Goal: Task Accomplishment & Management: Use online tool/utility

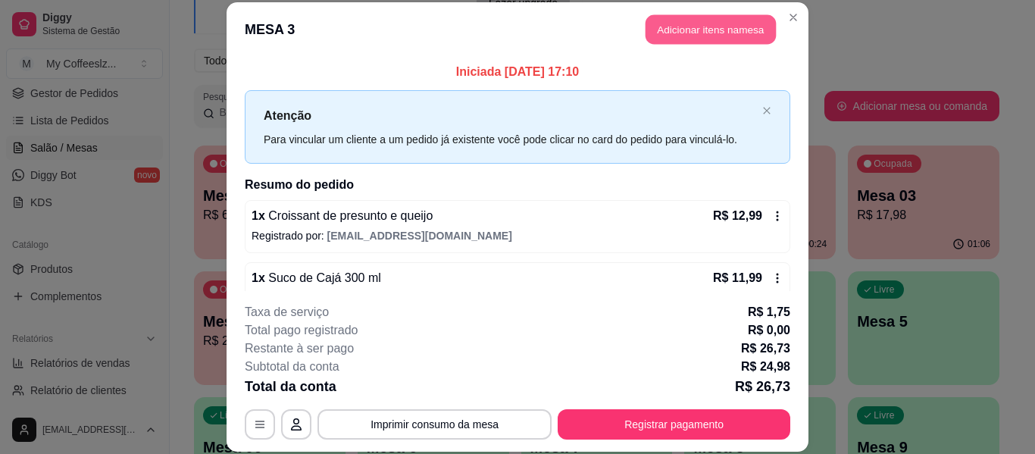
click at [740, 33] on button "Adicionar itens na mesa" at bounding box center [710, 30] width 130 height 30
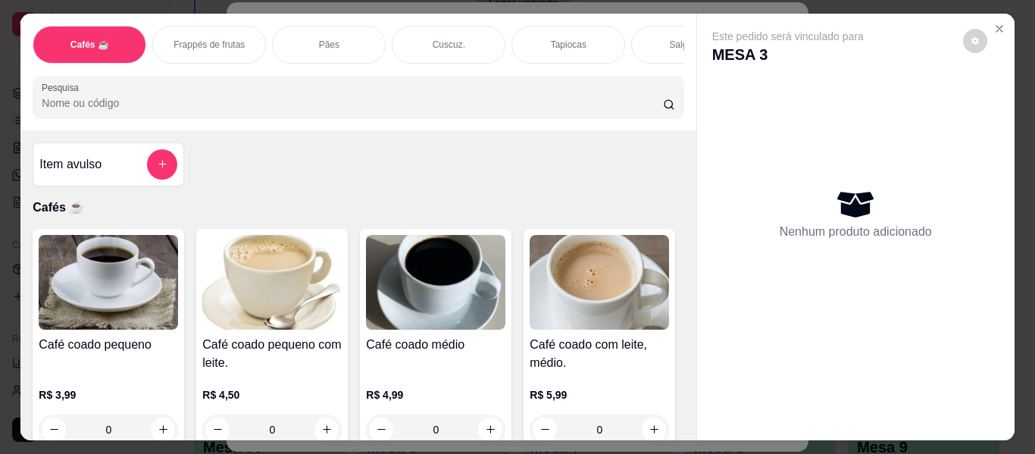
click at [660, 33] on div "Salgados" at bounding box center [688, 45] width 114 height 38
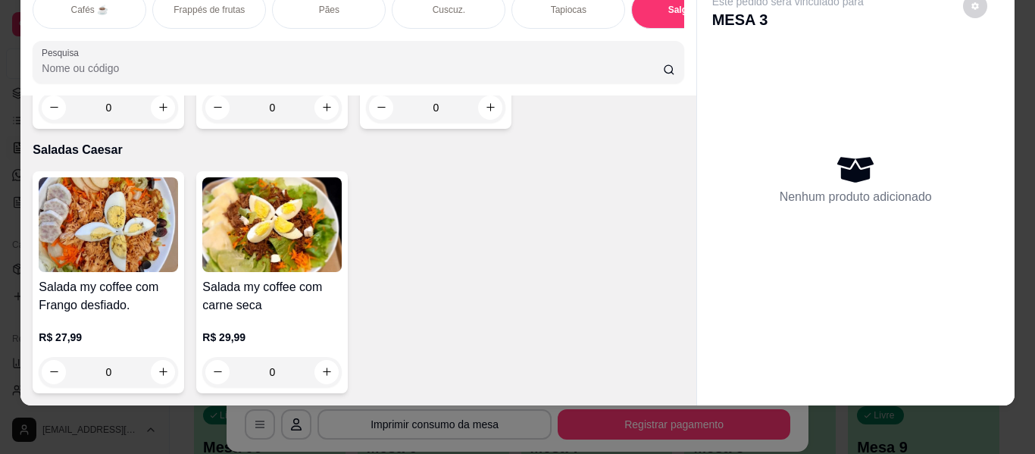
scroll to position [8861, 0]
type input "1"
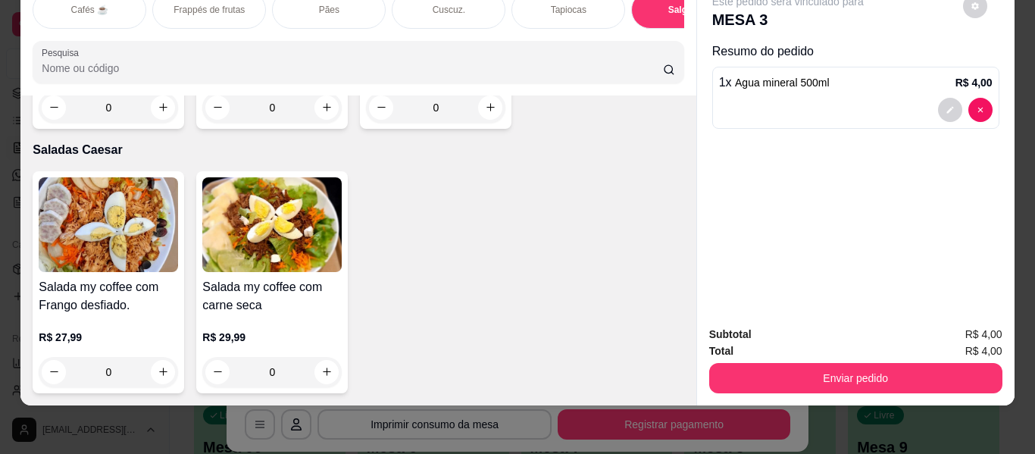
scroll to position [8862, 0]
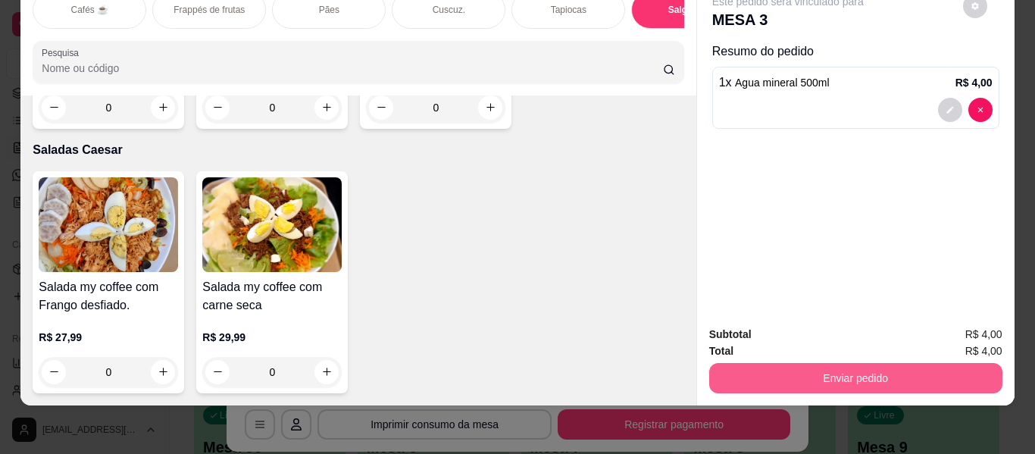
click at [791, 363] on button "Enviar pedido" at bounding box center [855, 378] width 293 height 30
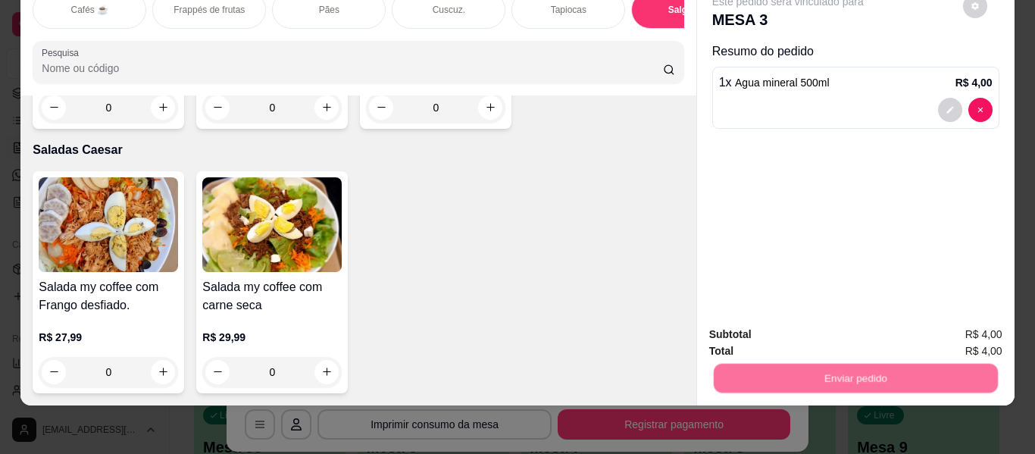
click at [970, 335] on button "Enviar pedido" at bounding box center [962, 328] width 83 height 28
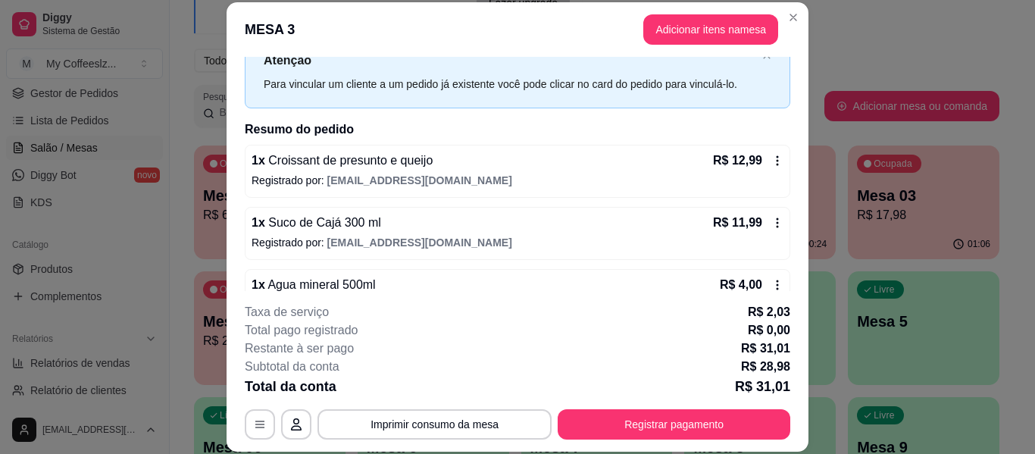
scroll to position [0, 0]
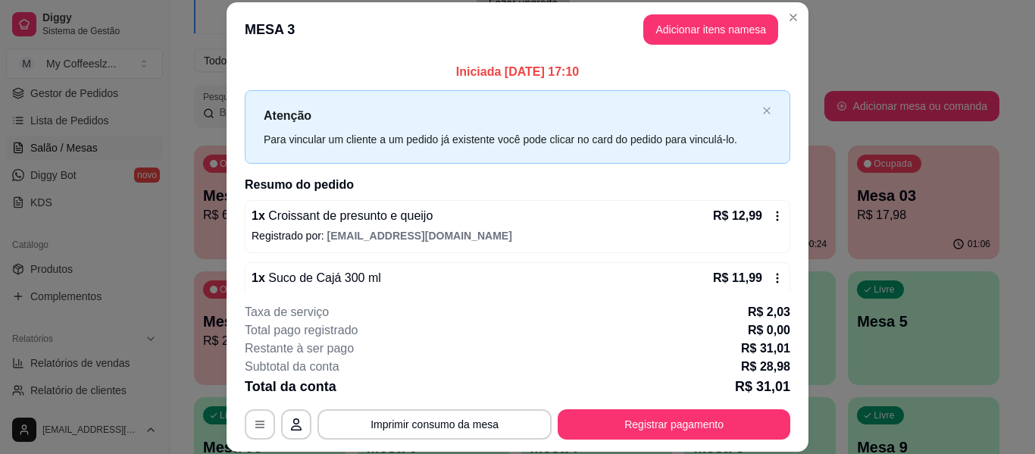
click at [659, 188] on h2 "Resumo do pedido" at bounding box center [517, 185] width 545 height 18
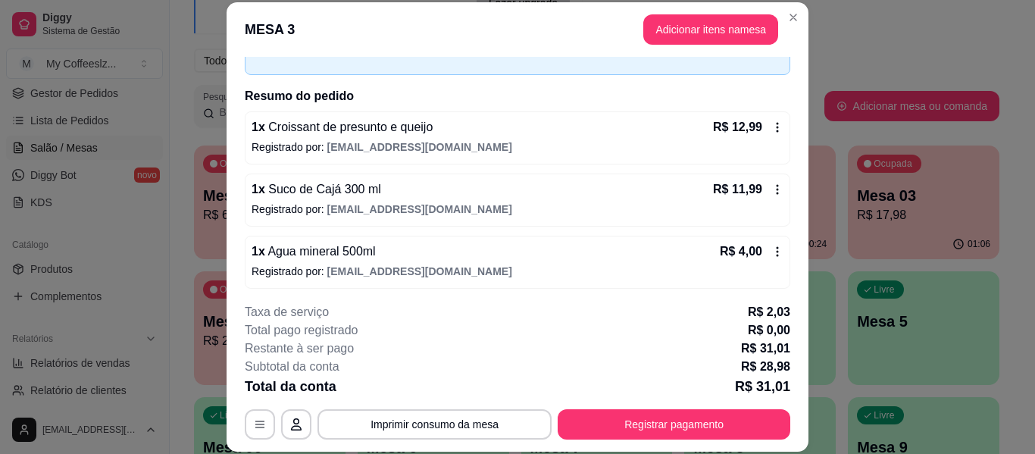
scroll to position [92, 0]
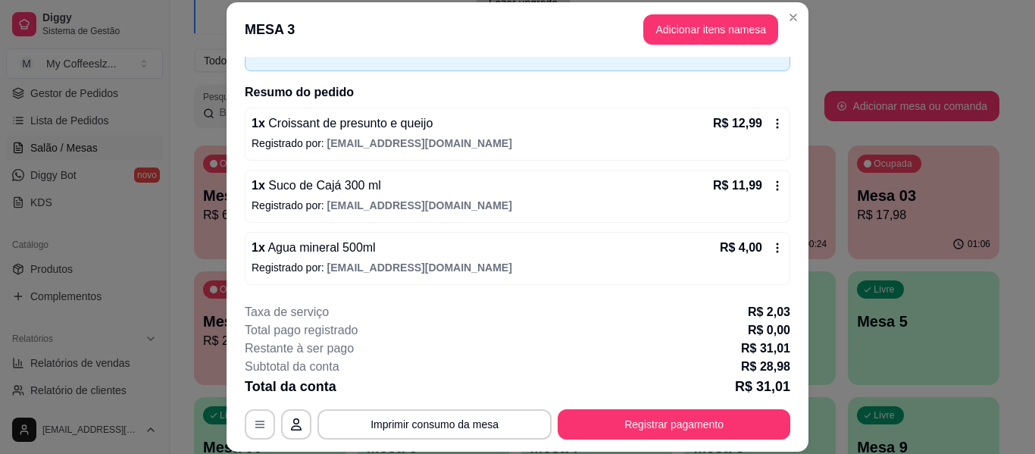
click at [654, 194] on div "1 x Suco de Cajá 300 ml R$ 11,99" at bounding box center [517, 185] width 532 height 18
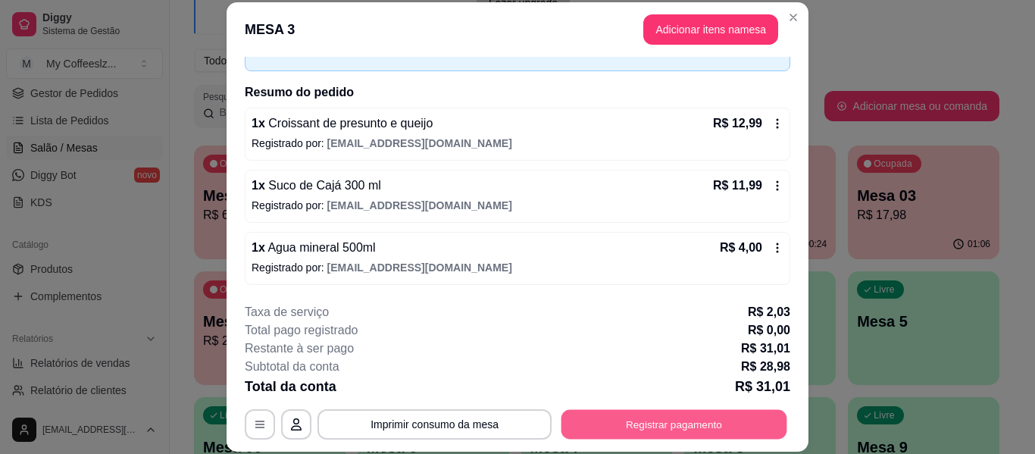
click at [638, 425] on button "Registrar pagamento" at bounding box center [674, 425] width 226 height 30
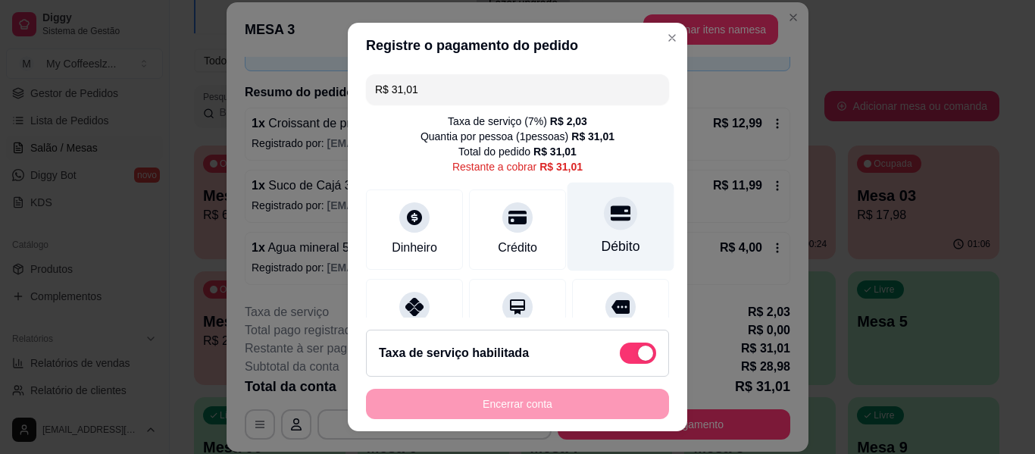
click at [610, 206] on icon at bounding box center [620, 213] width 20 height 20
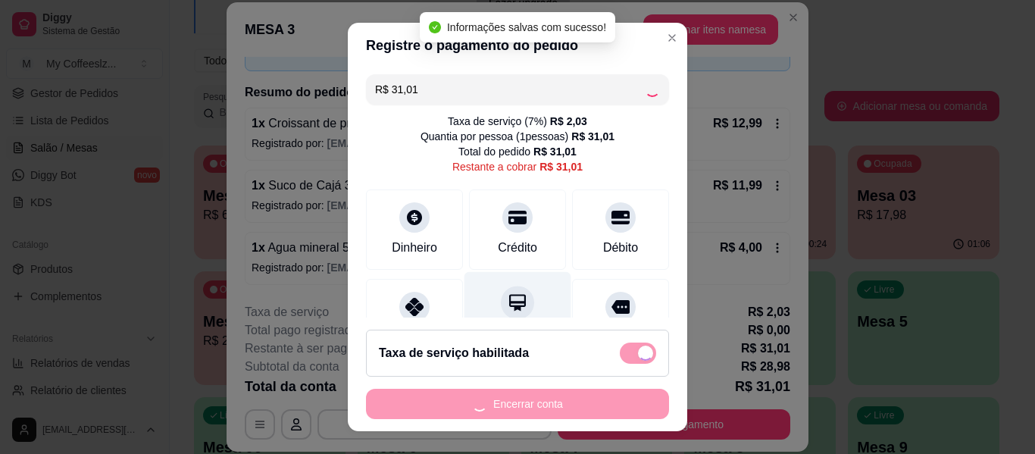
type input "R$ 0,00"
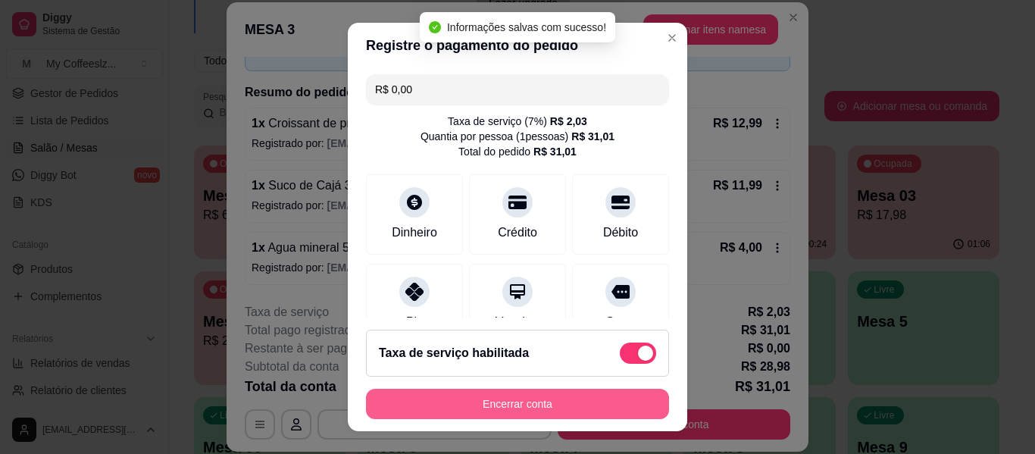
click at [517, 396] on button "Encerrar conta" at bounding box center [517, 404] width 303 height 30
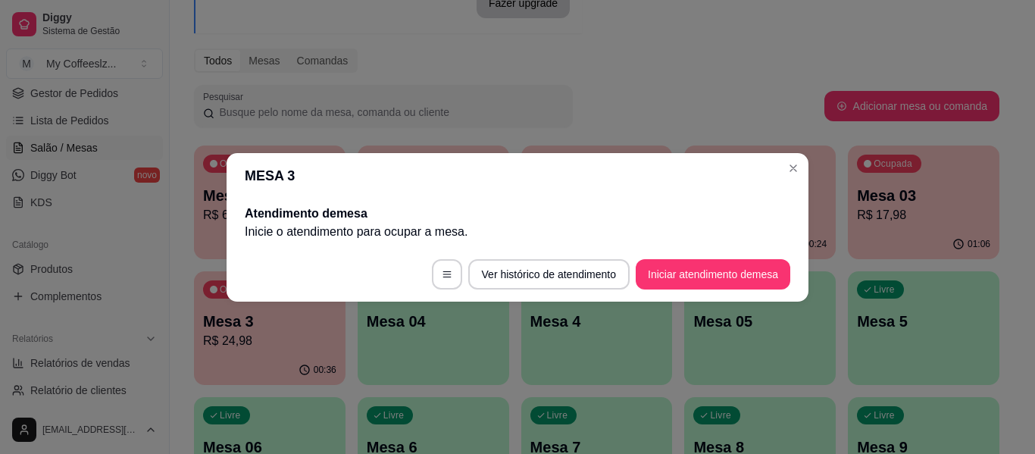
scroll to position [0, 0]
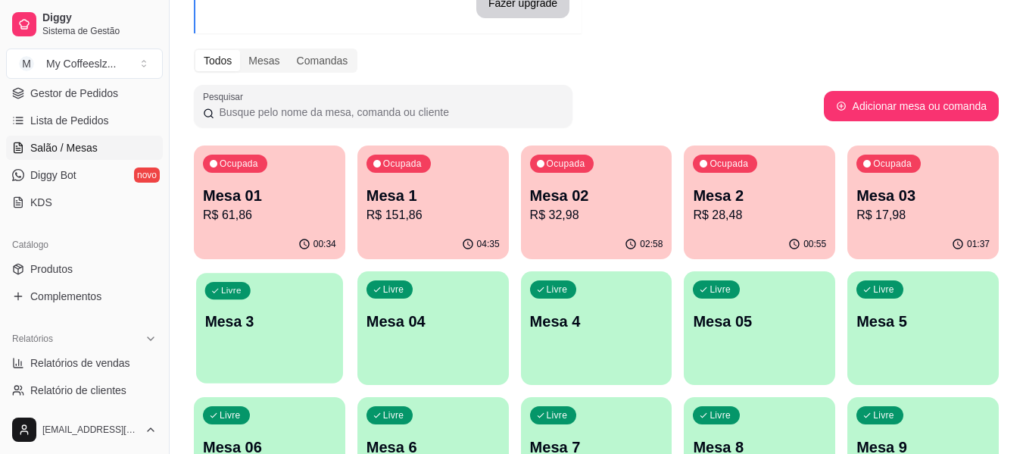
click at [245, 329] on p "Mesa 3" at bounding box center [270, 321] width 130 height 20
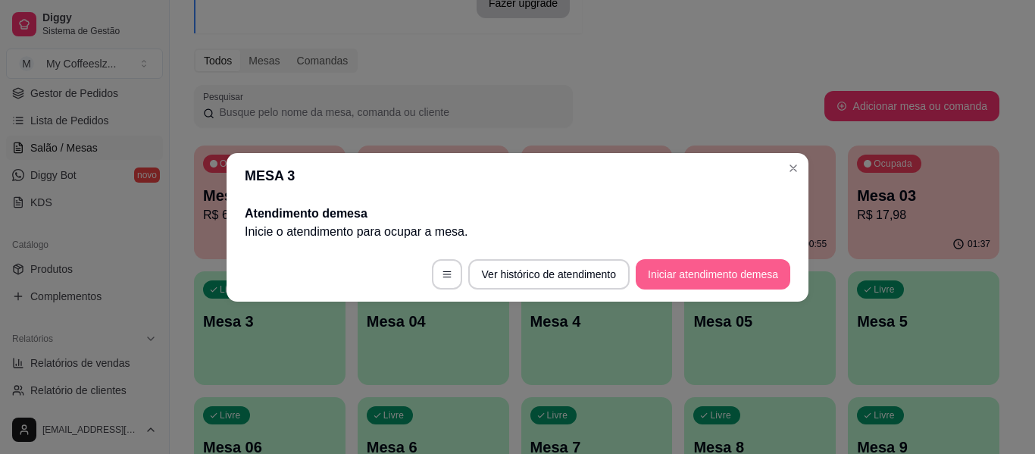
click at [682, 276] on button "Iniciar atendimento de mesa" at bounding box center [712, 274] width 155 height 30
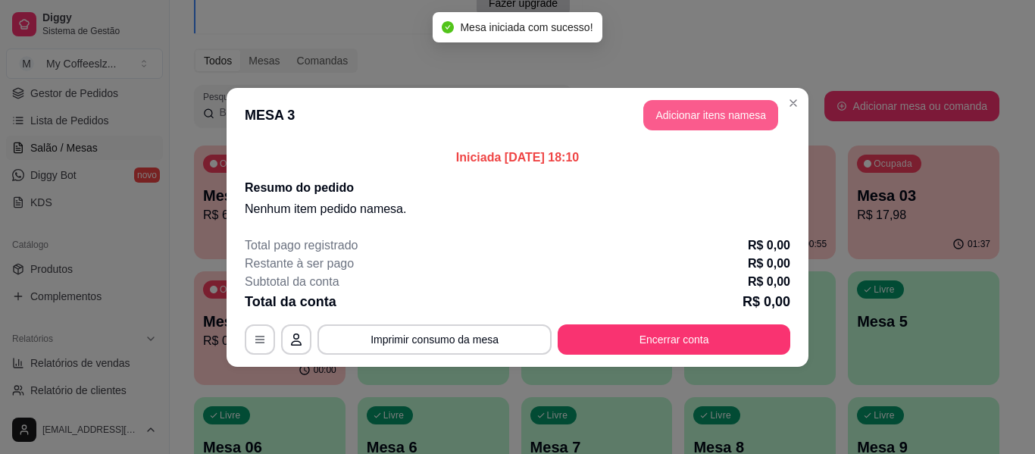
click at [706, 121] on button "Adicionar itens na mesa" at bounding box center [710, 115] width 135 height 30
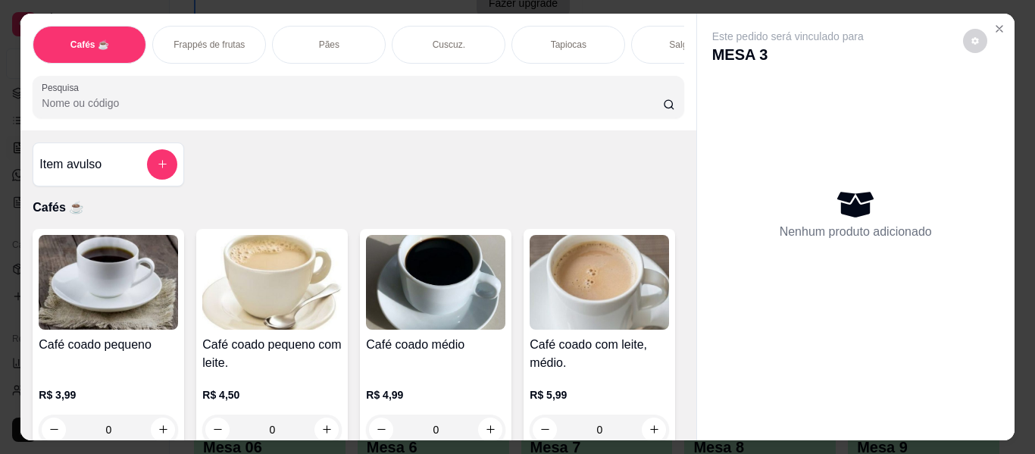
click at [640, 30] on div "Salgados" at bounding box center [688, 45] width 114 height 38
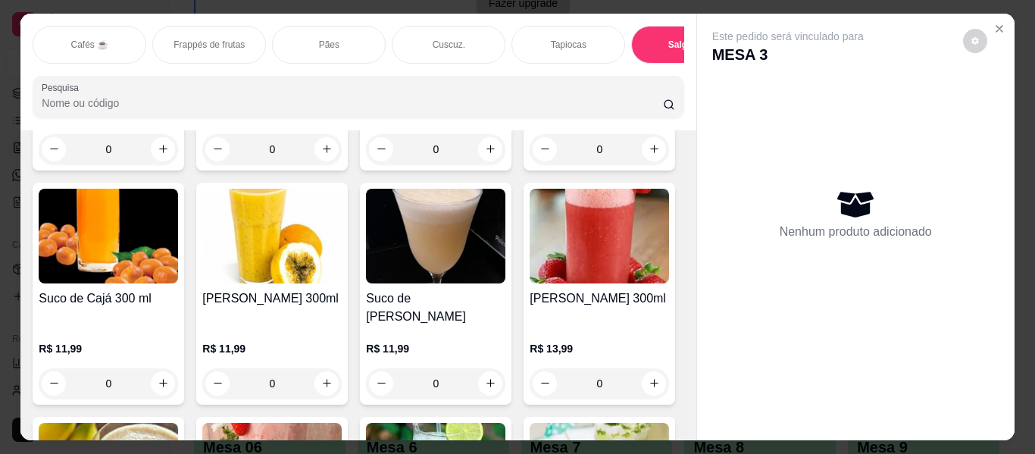
scroll to position [7801, 0]
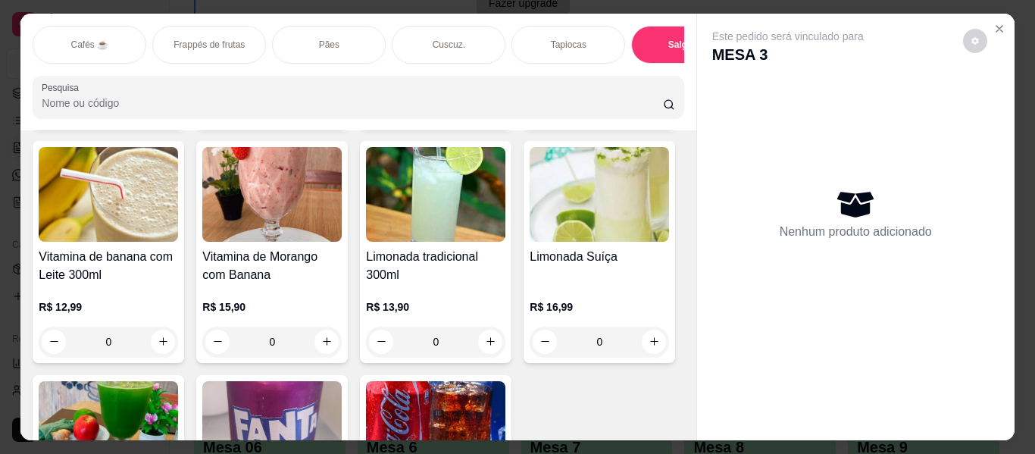
scroll to position [8104, 0]
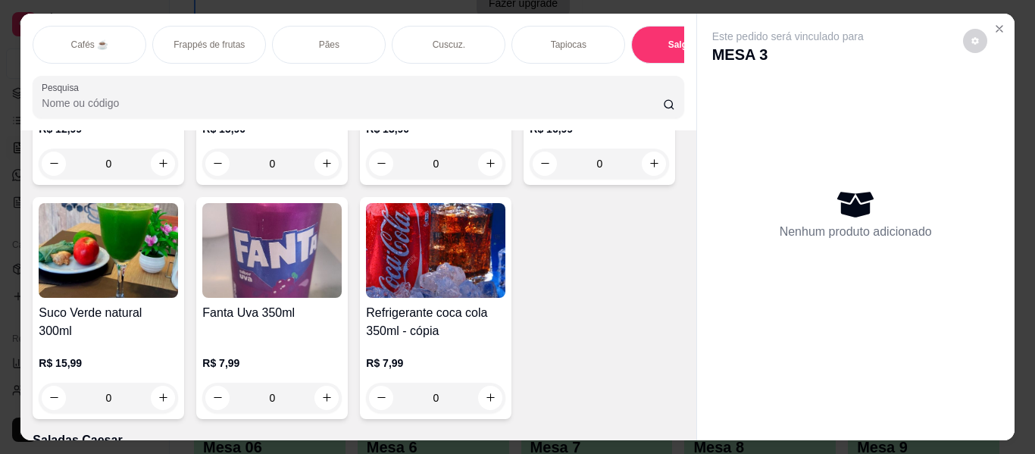
scroll to position [8028, 0]
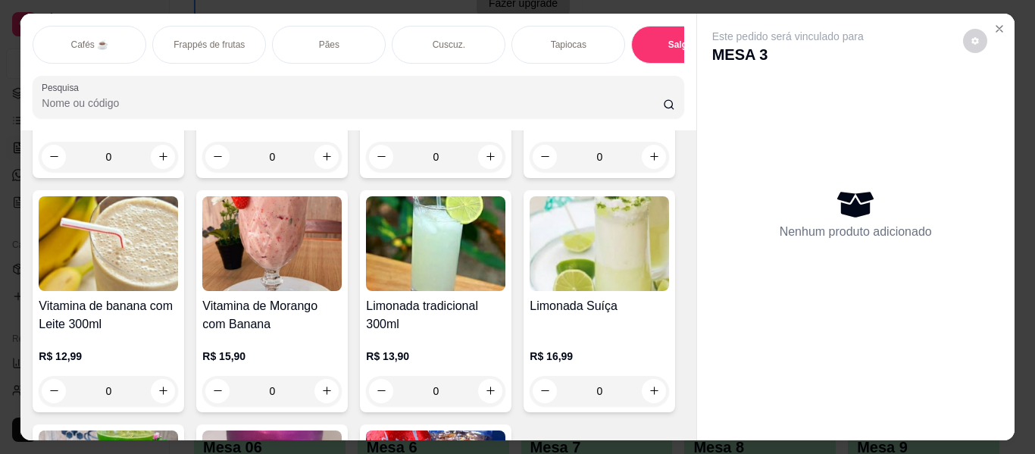
type input "1"
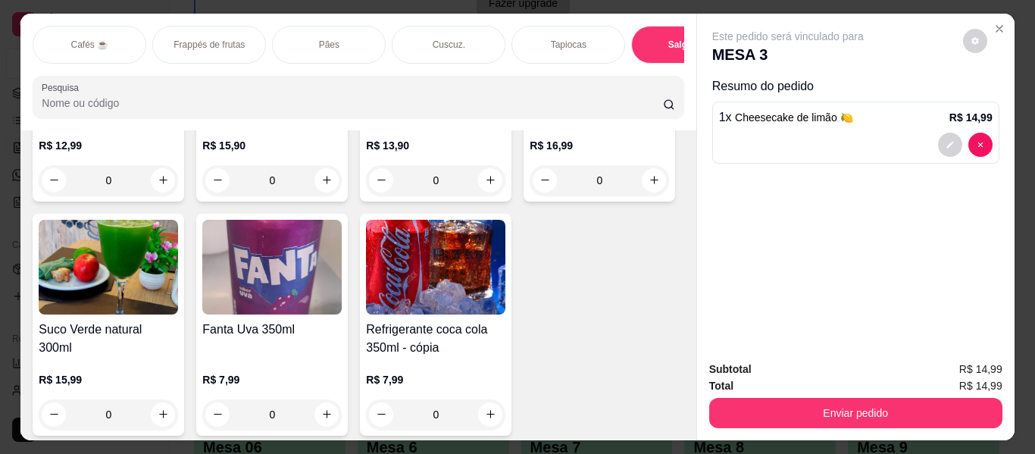
scroll to position [8255, 0]
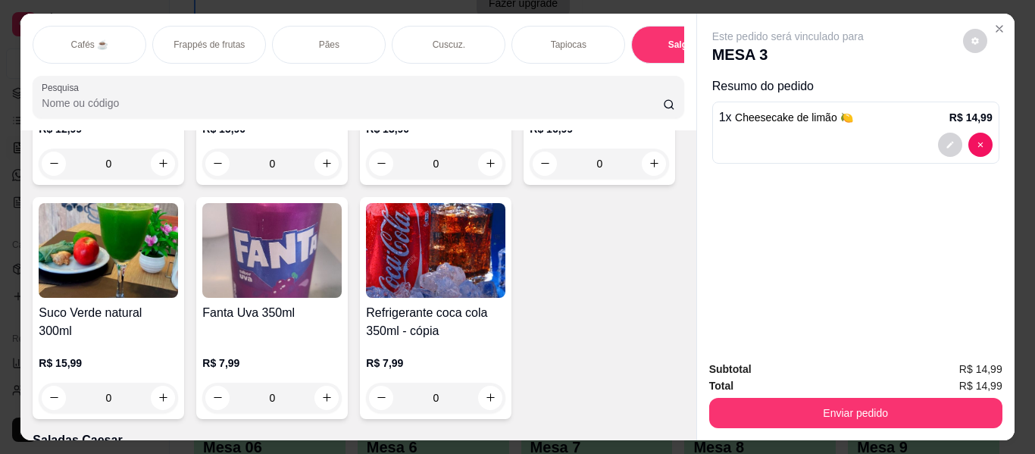
type input "1"
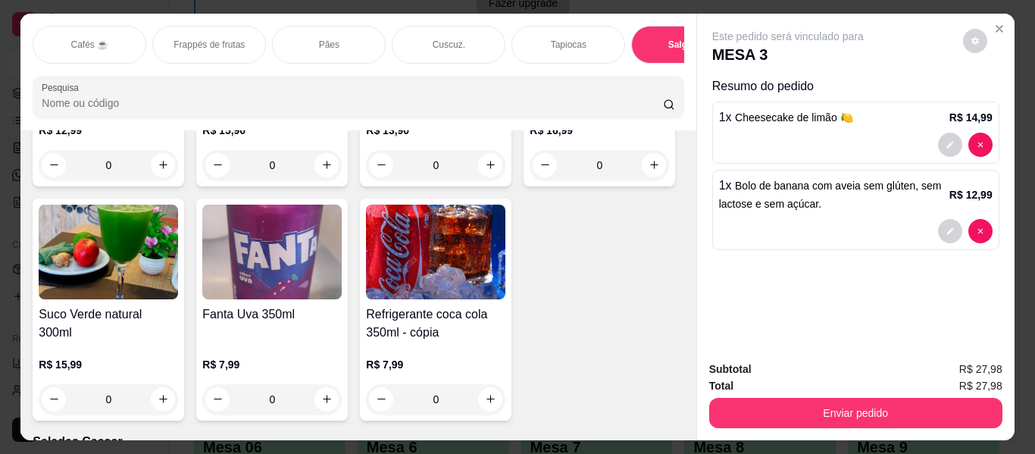
click at [322, 39] on p "Pães" at bounding box center [329, 45] width 20 height 12
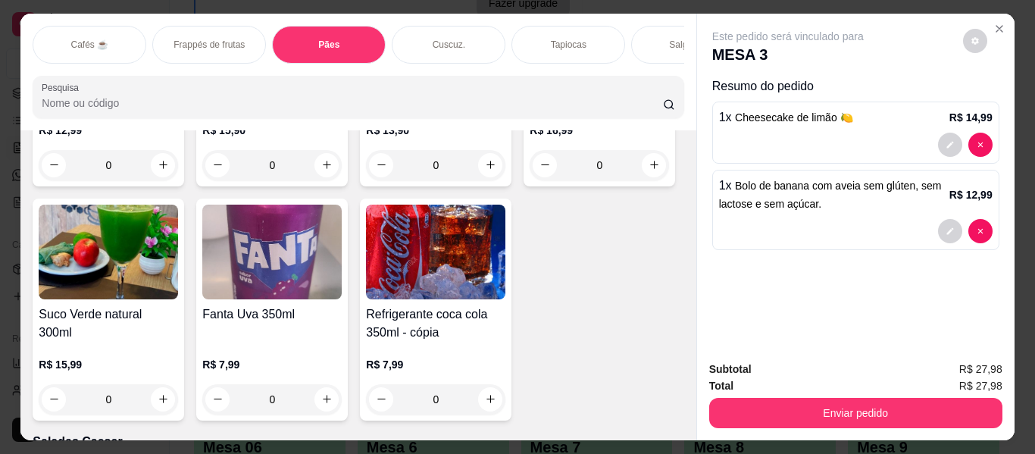
scroll to position [41, 0]
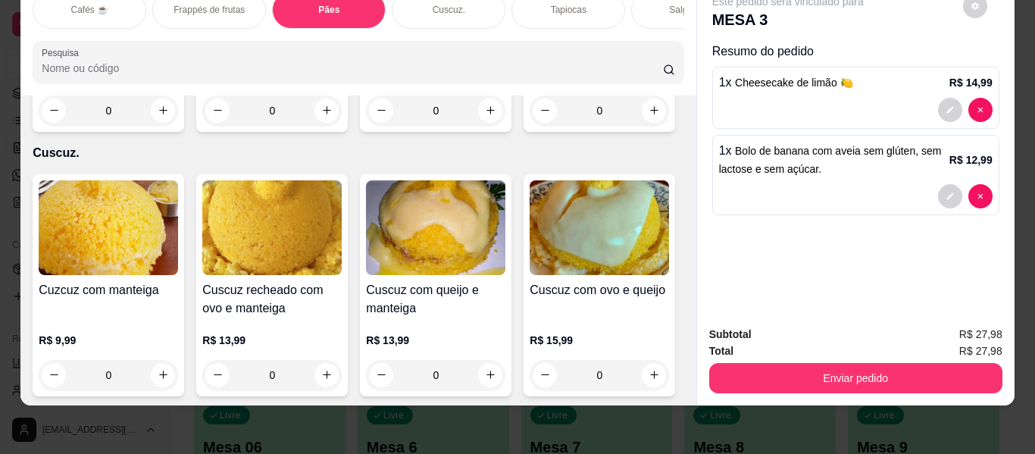
type input "1"
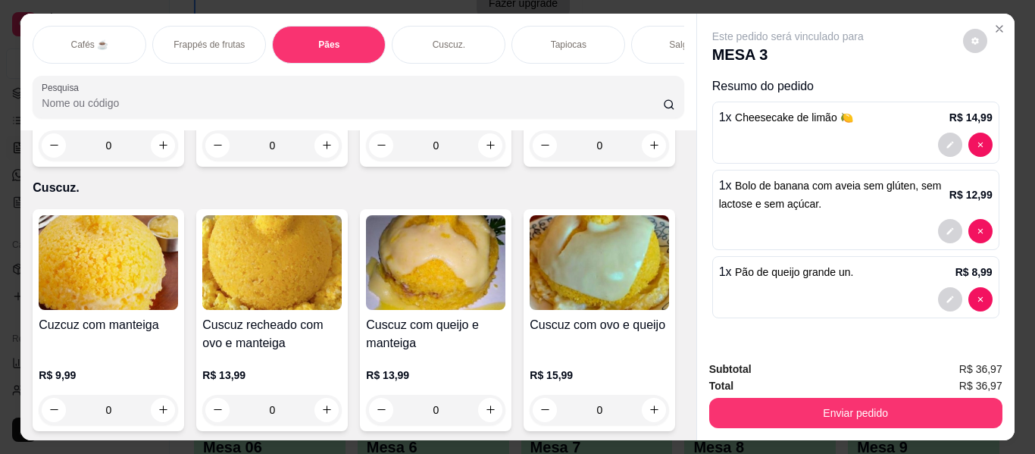
click at [631, 29] on div "Salgados" at bounding box center [688, 45] width 114 height 38
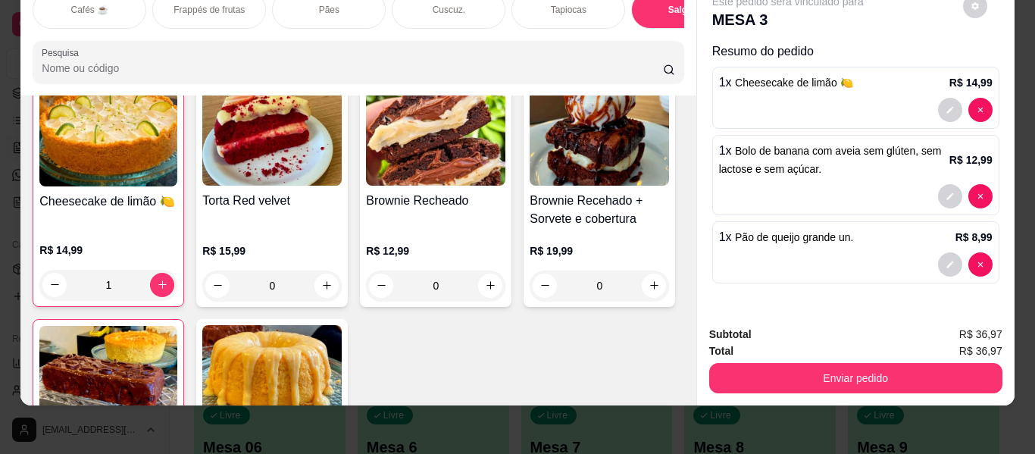
scroll to position [6741, 0]
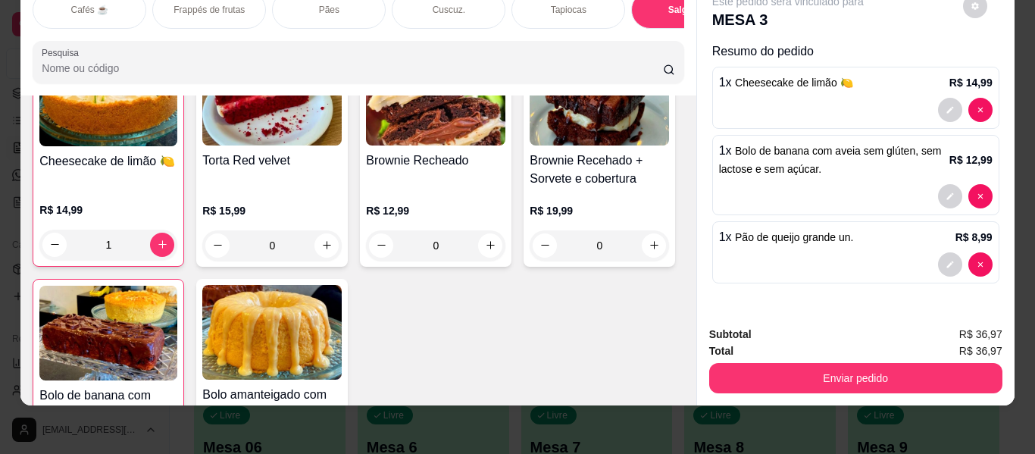
type input "1"
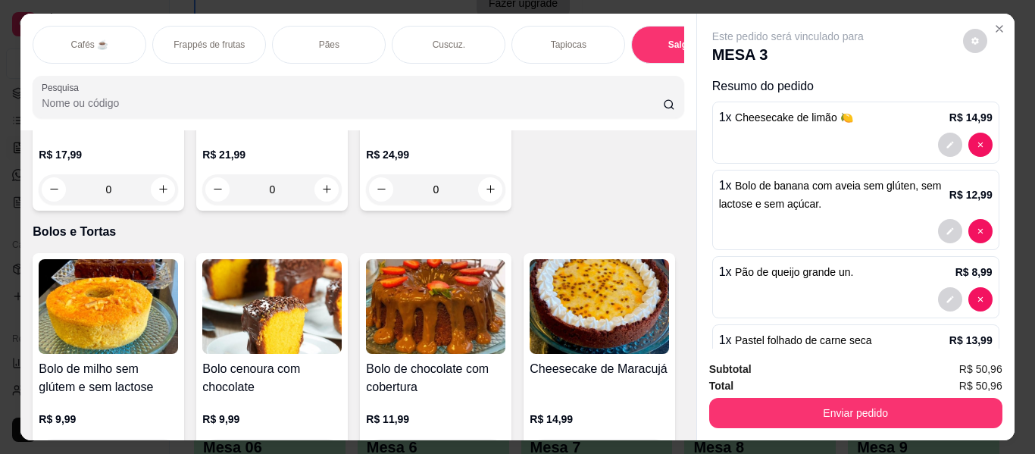
scroll to position [0, 0]
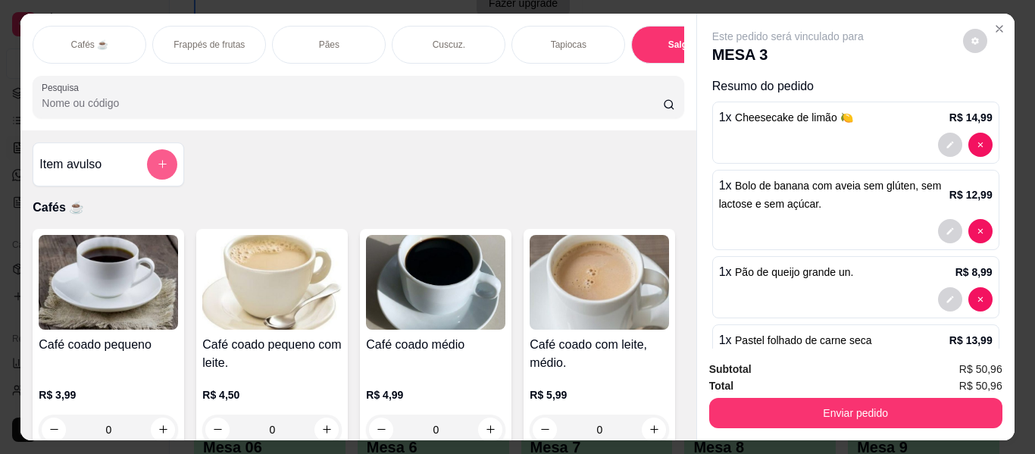
click at [157, 162] on icon "add-separate-item" at bounding box center [162, 163] width 11 height 11
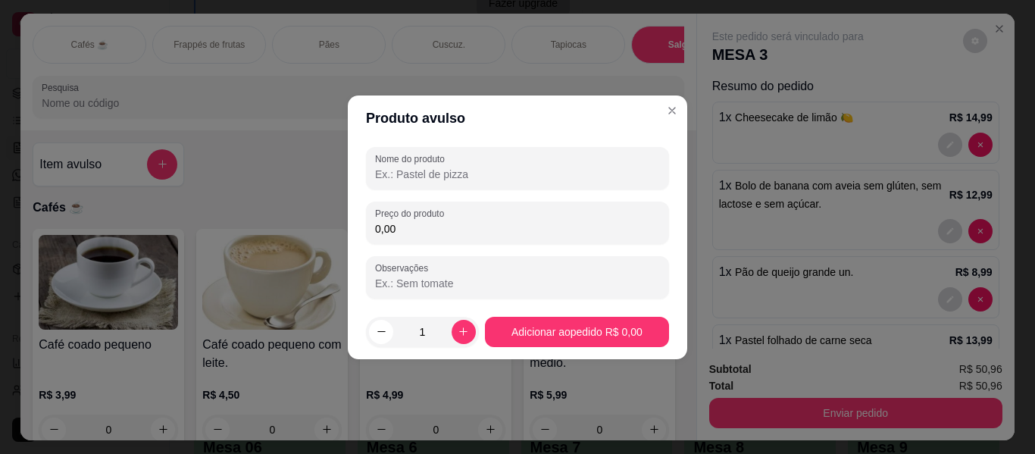
click at [398, 175] on input "Nome do produto" at bounding box center [517, 174] width 285 height 15
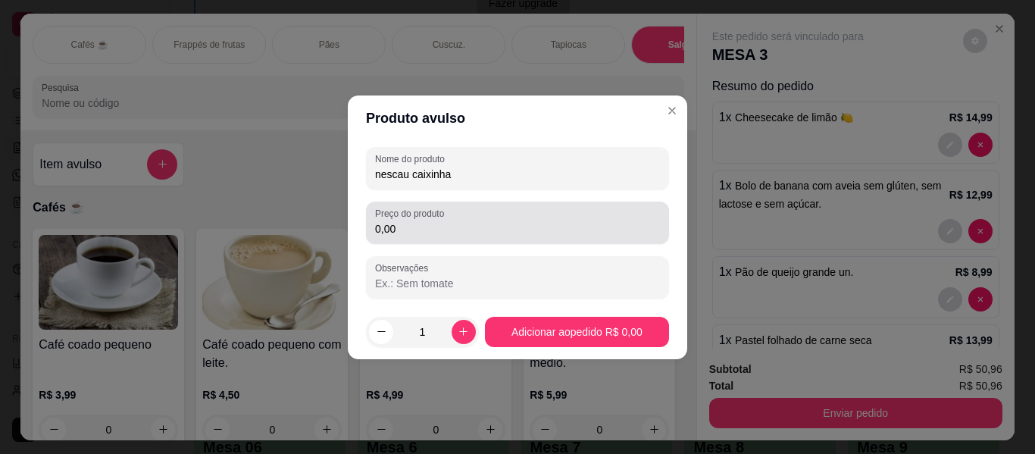
type input "nescau caixinha"
click at [459, 236] on input "0,00" at bounding box center [517, 228] width 285 height 15
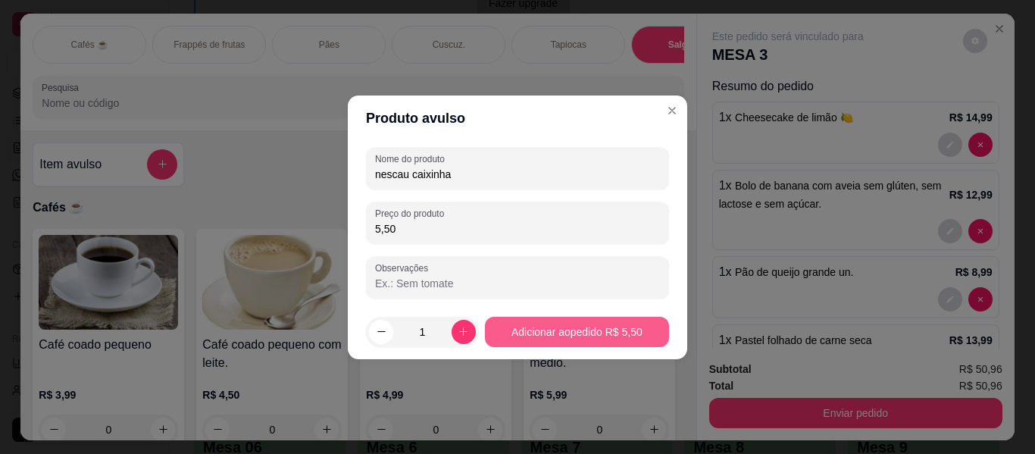
type input "5,50"
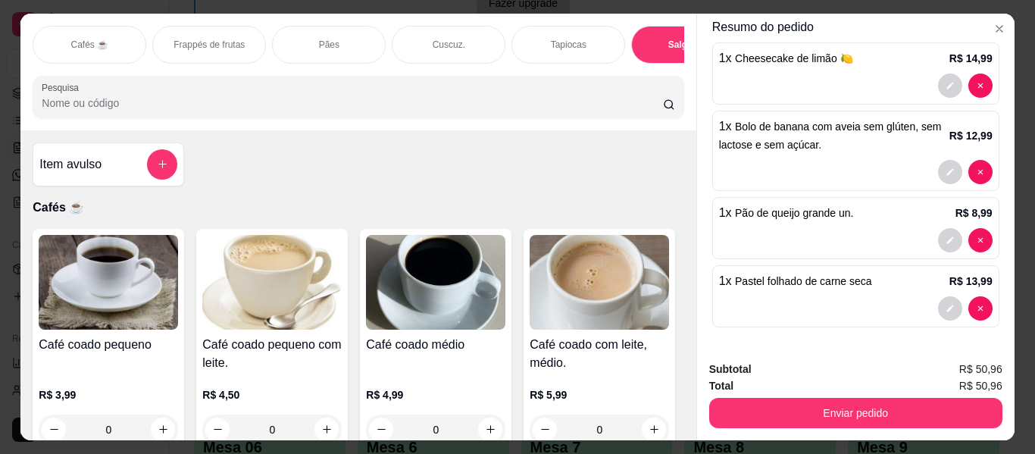
scroll to position [59, 0]
click at [157, 158] on icon "add-separate-item" at bounding box center [162, 163] width 11 height 11
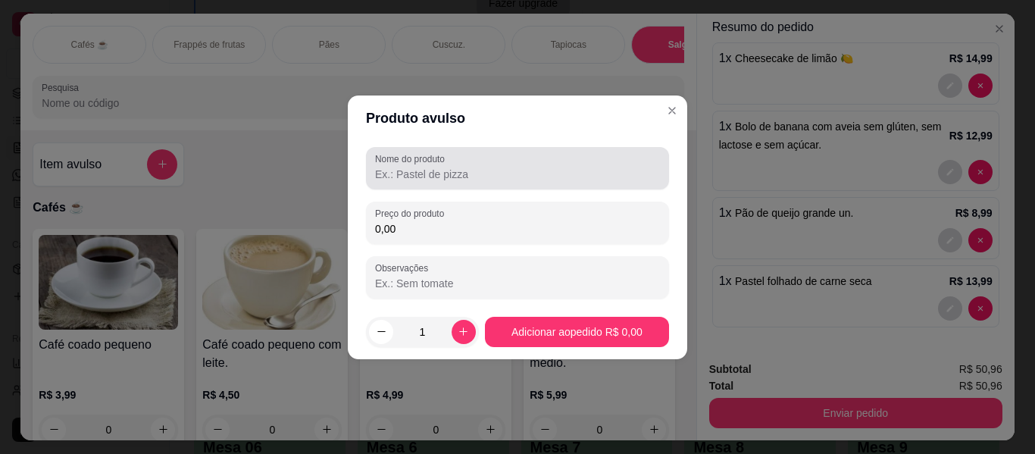
click at [420, 180] on input "Nome do produto" at bounding box center [517, 174] width 285 height 15
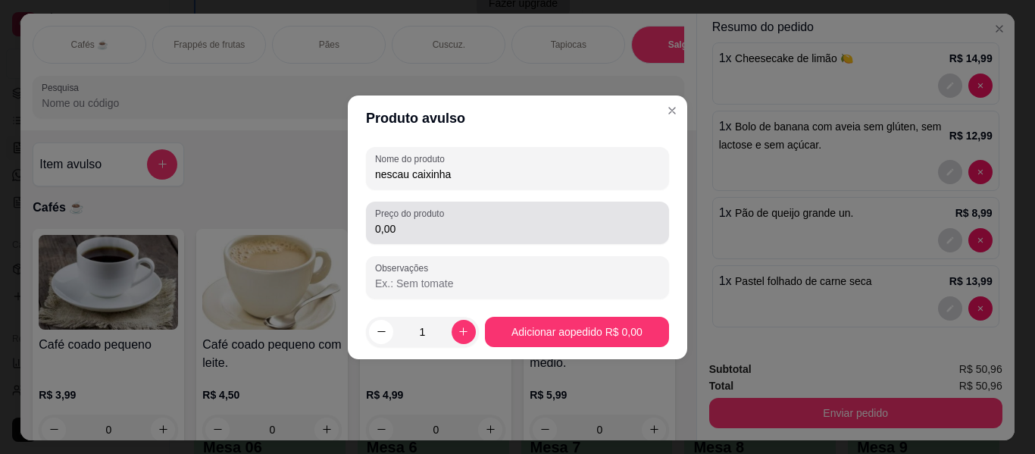
type input "nescau caixinha"
click at [408, 231] on input "0,00" at bounding box center [517, 228] width 285 height 15
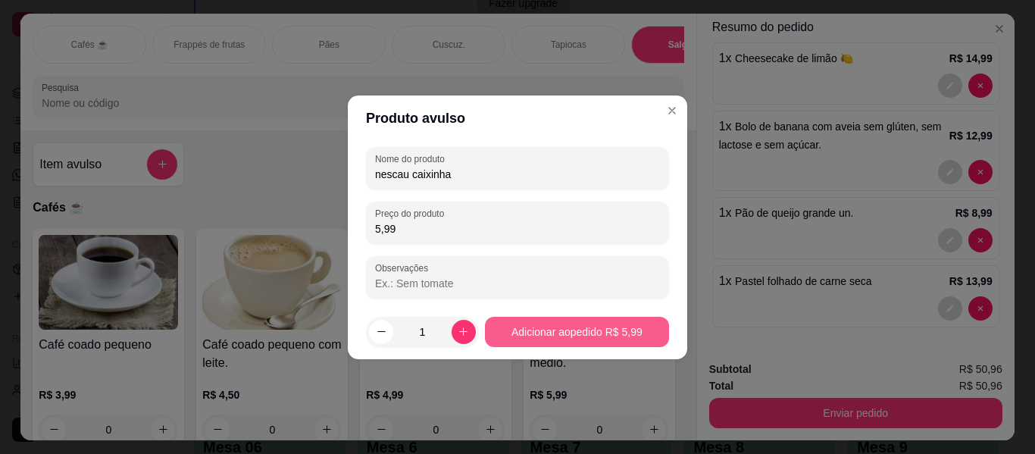
type input "5,99"
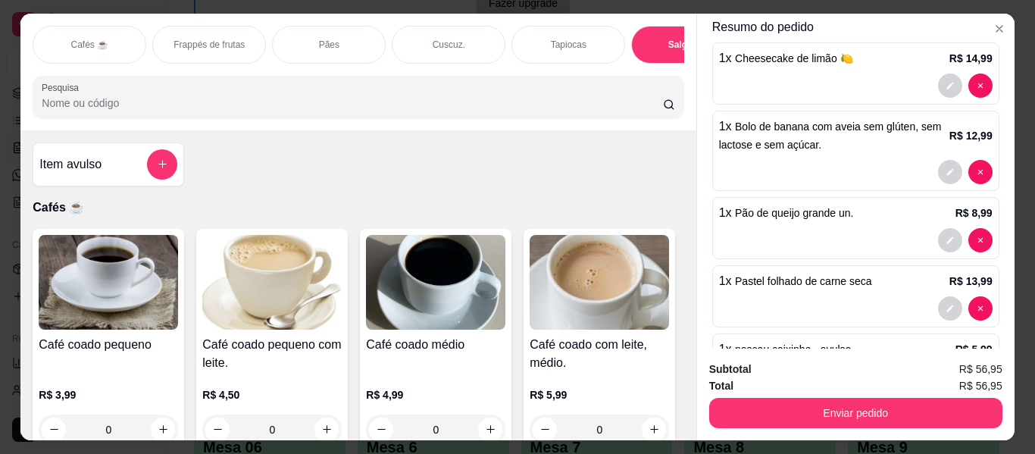
scroll to position [126, 0]
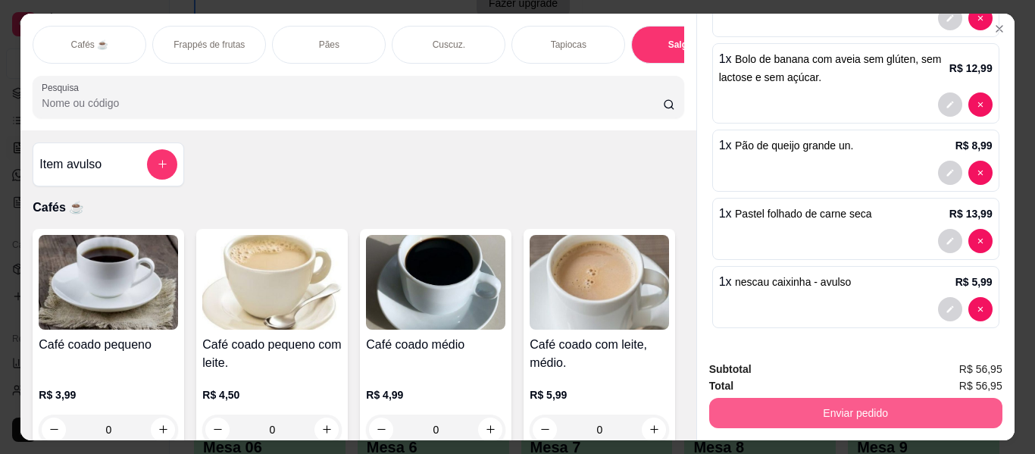
click at [943, 402] on button "Enviar pedido" at bounding box center [855, 413] width 293 height 30
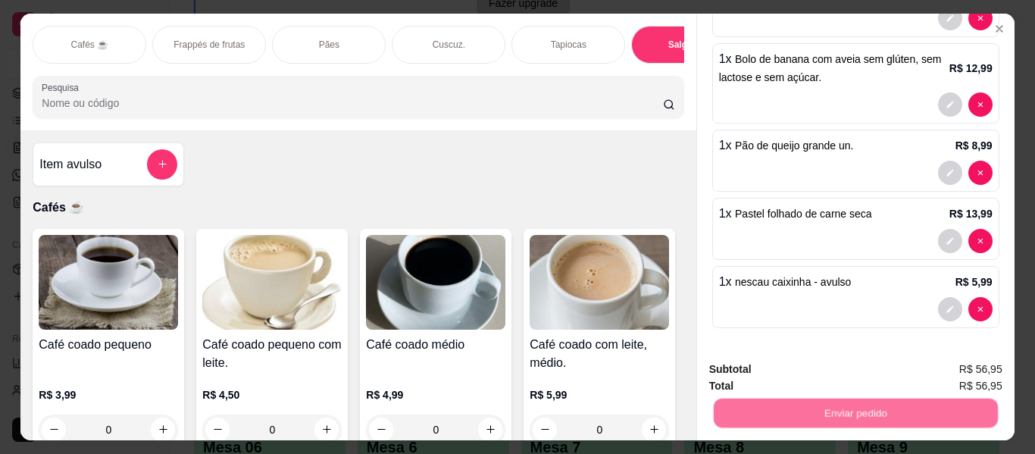
click at [951, 367] on button "Enviar pedido" at bounding box center [962, 370] width 86 height 29
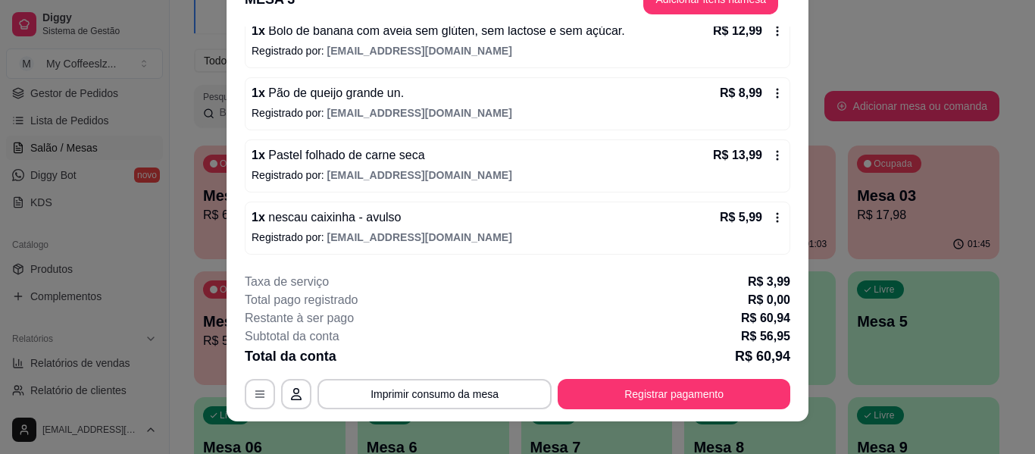
scroll to position [46, 0]
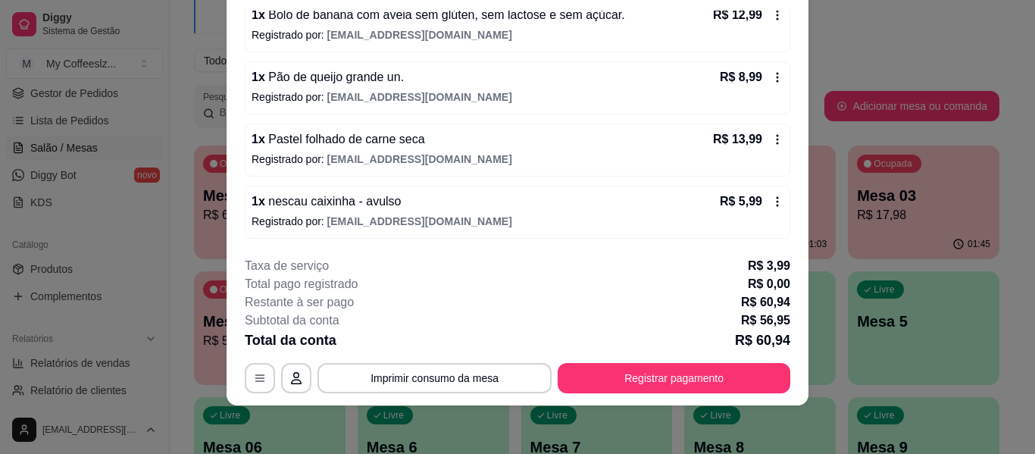
click at [467, 162] on p "Registrado por: [EMAIL_ADDRESS][DOMAIN_NAME]" at bounding box center [517, 158] width 532 height 15
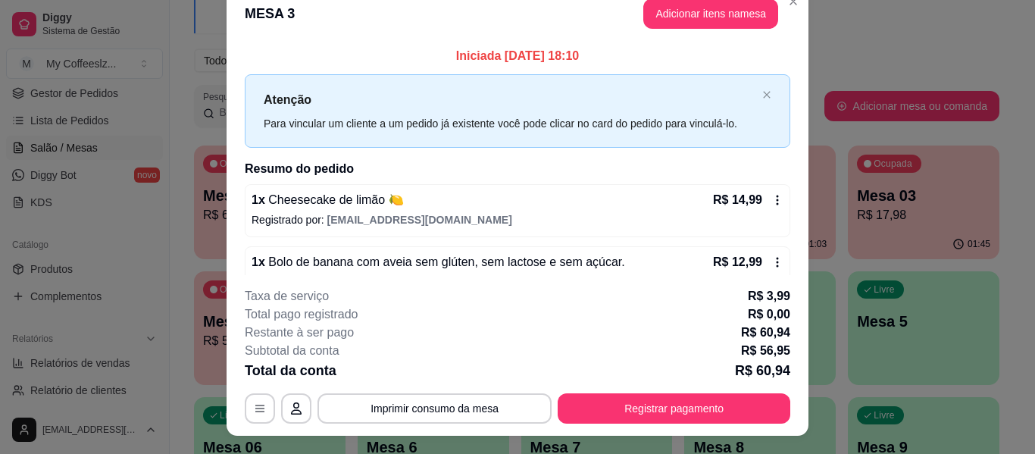
scroll to position [0, 0]
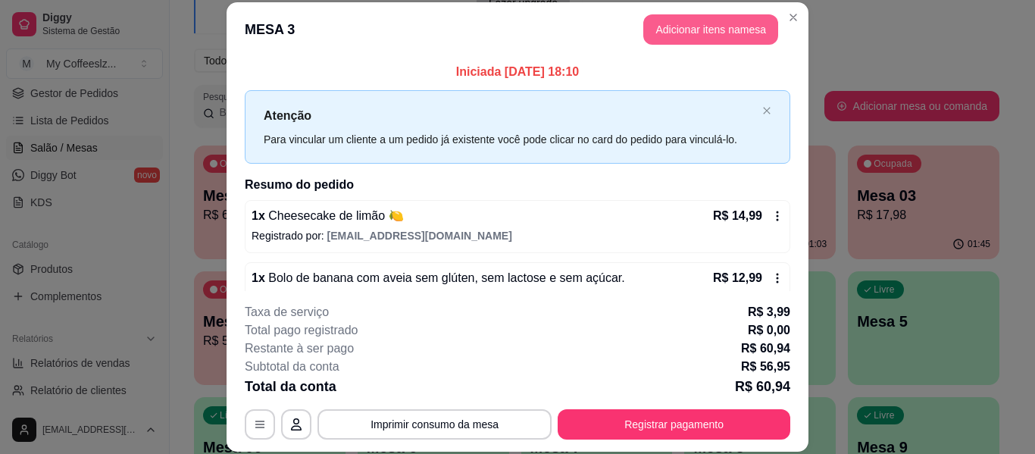
click at [736, 36] on button "Adicionar itens na mesa" at bounding box center [710, 29] width 135 height 30
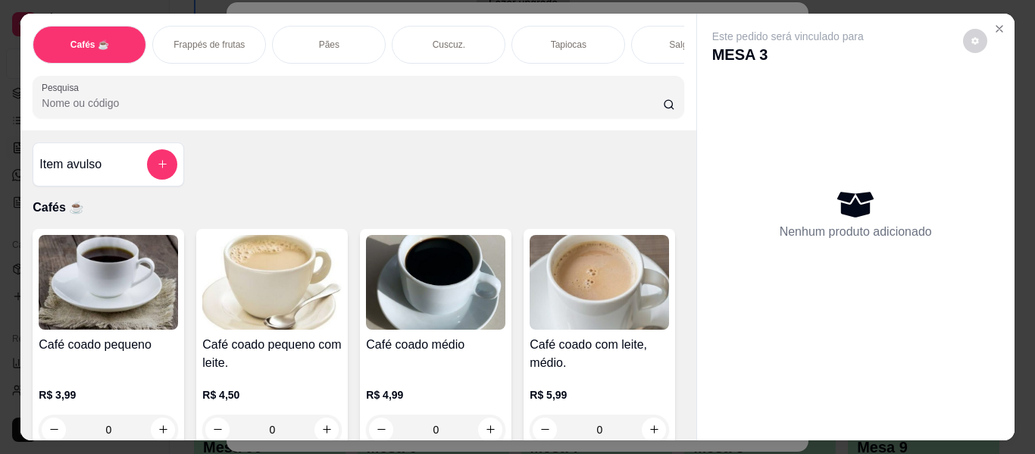
click at [674, 26] on div "Salgados" at bounding box center [688, 45] width 114 height 38
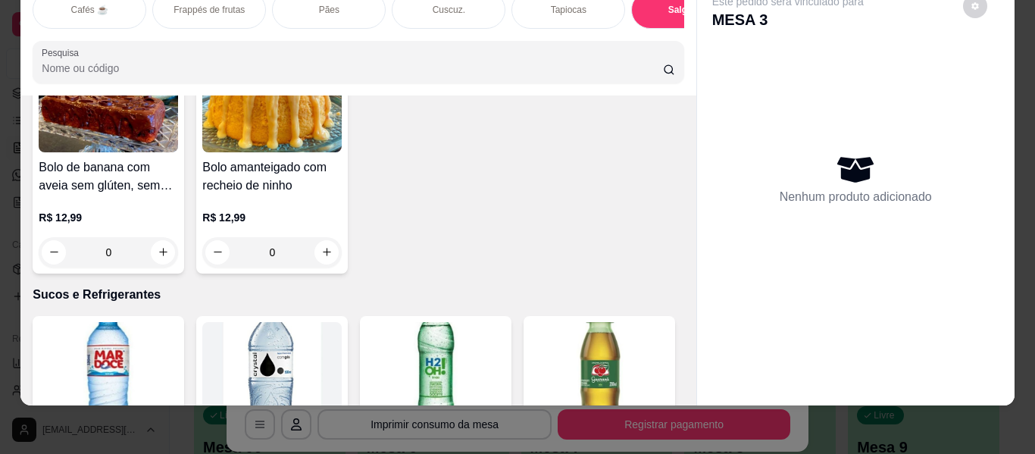
scroll to position [6741, 0]
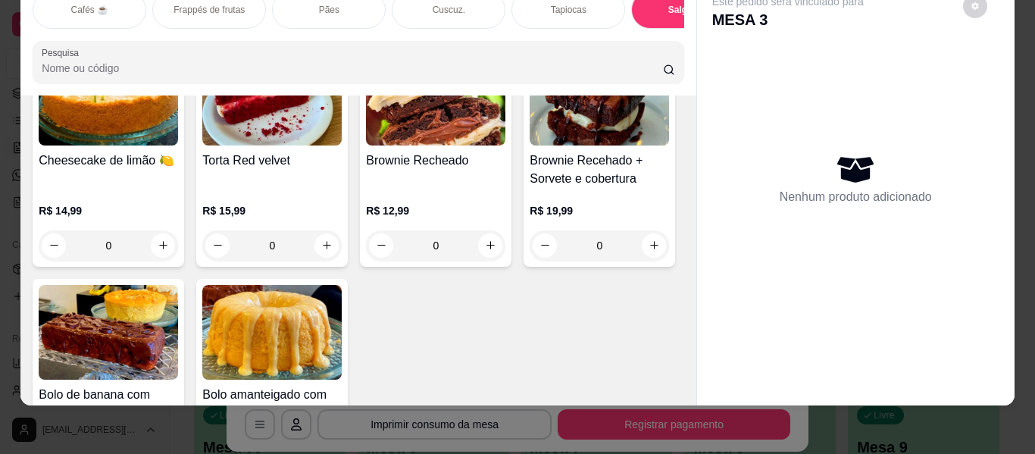
type input "1"
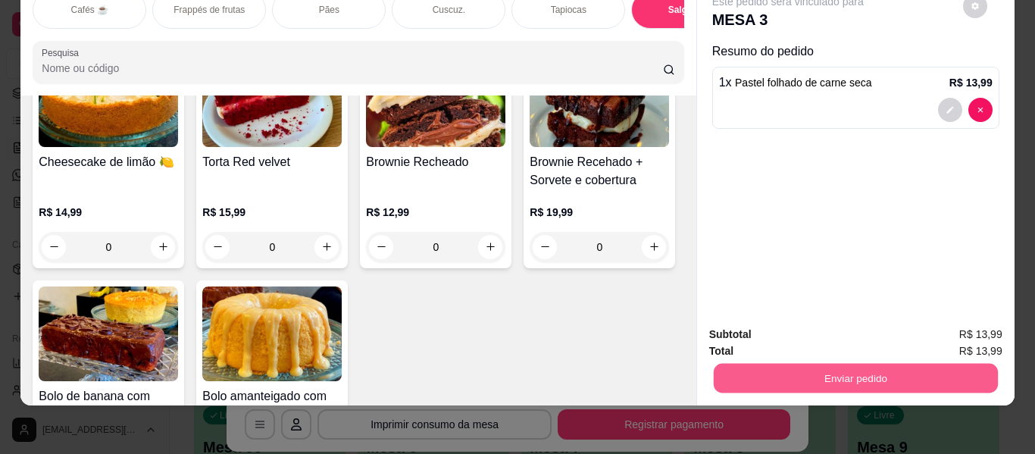
click at [860, 364] on button "Enviar pedido" at bounding box center [855, 379] width 284 height 30
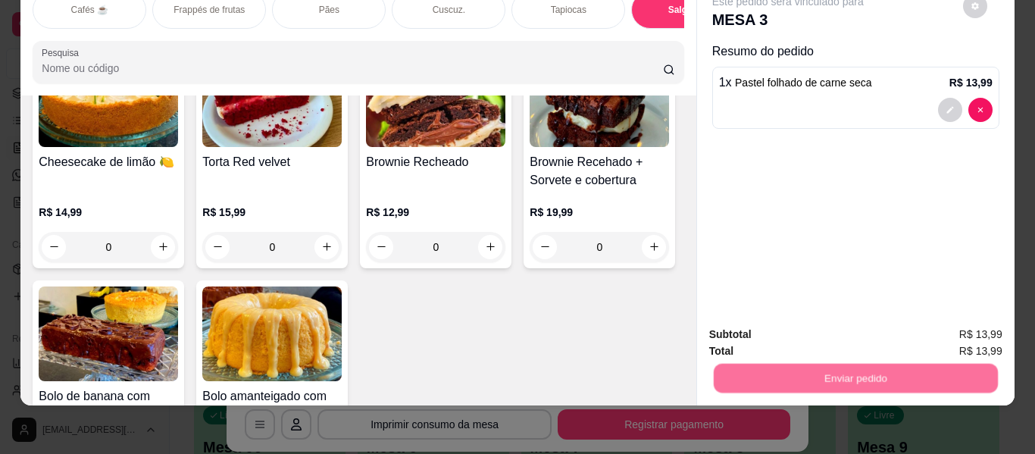
click at [954, 329] on button "Enviar pedido" at bounding box center [962, 328] width 86 height 29
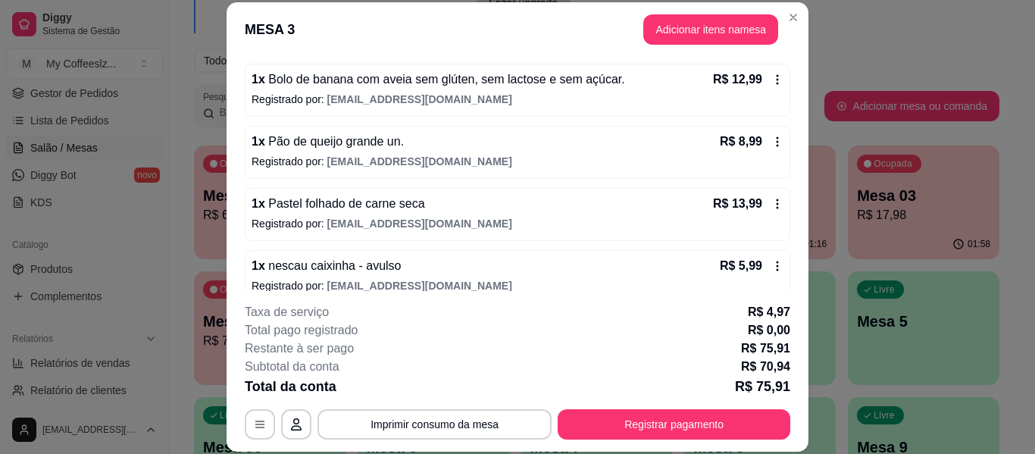
scroll to position [0, 0]
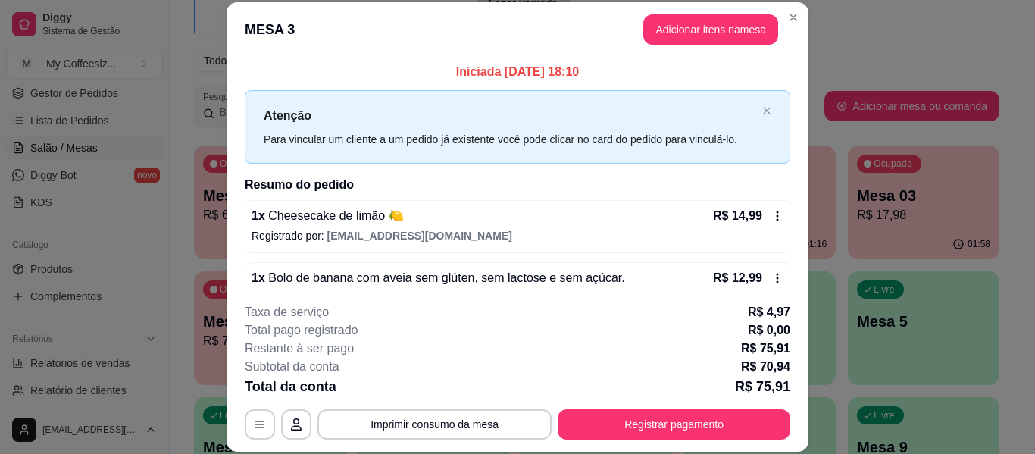
click at [642, 164] on div "Iniciada [DATE] 18:10 Atenção Para vincular um cliente a um pedido já existente…" at bounding box center [517, 313] width 545 height 501
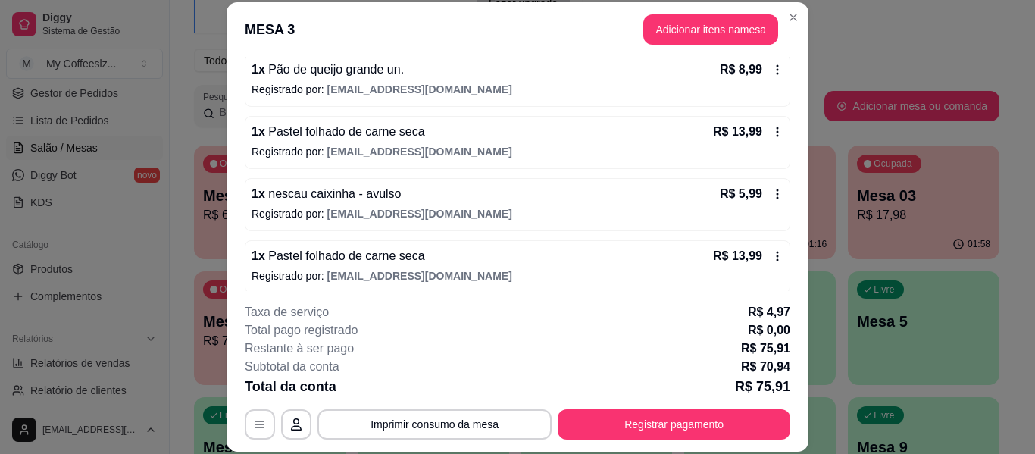
scroll to position [279, 0]
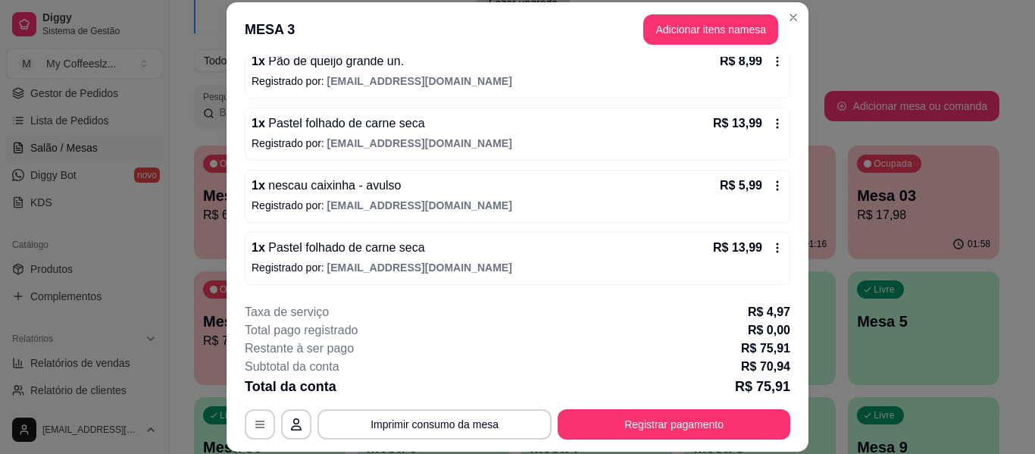
click at [563, 133] on div "1 x Pastel folhado de carne seca R$ 13,99" at bounding box center [517, 123] width 532 height 18
click at [681, 27] on button "Adicionar itens na mesa" at bounding box center [710, 29] width 135 height 30
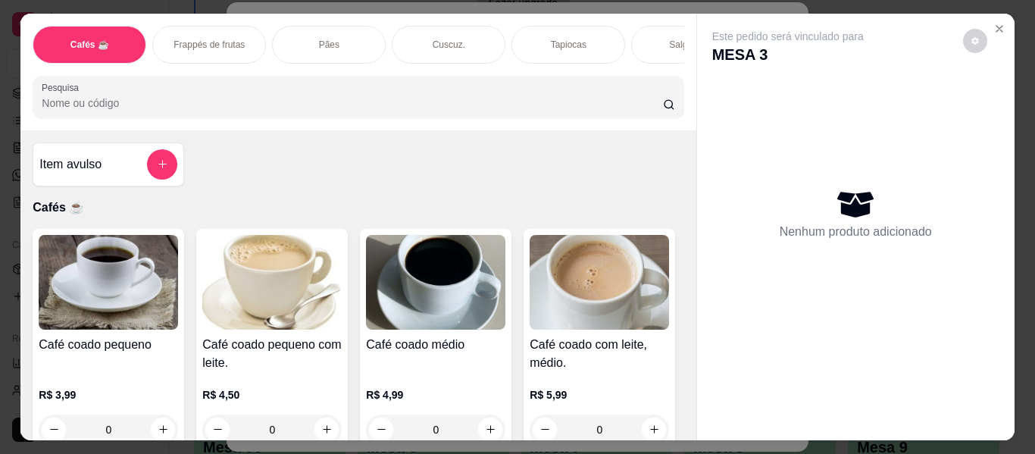
click at [669, 39] on p "Salgados" at bounding box center [688, 45] width 38 height 12
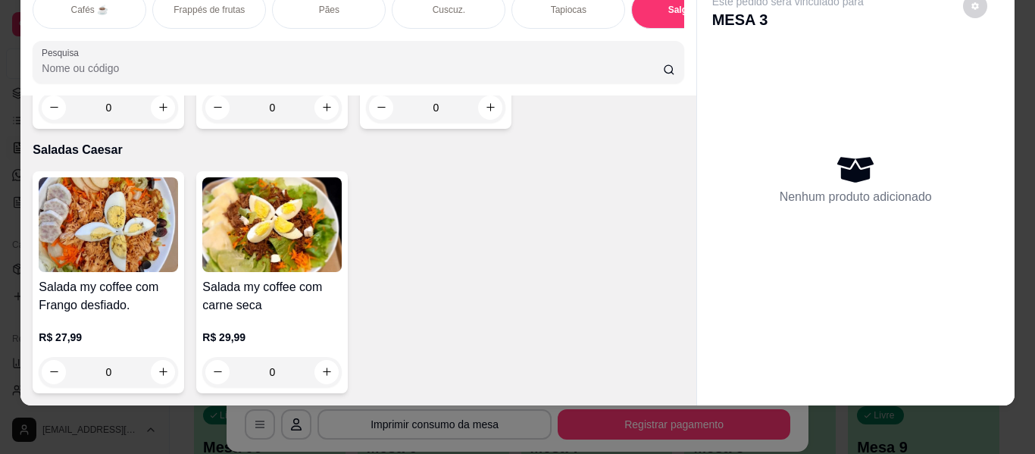
scroll to position [8861, 0]
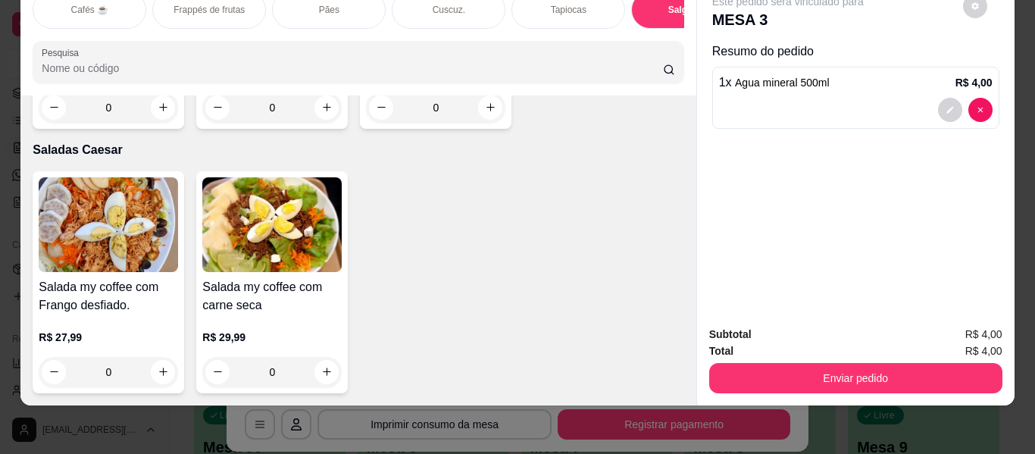
scroll to position [8862, 0]
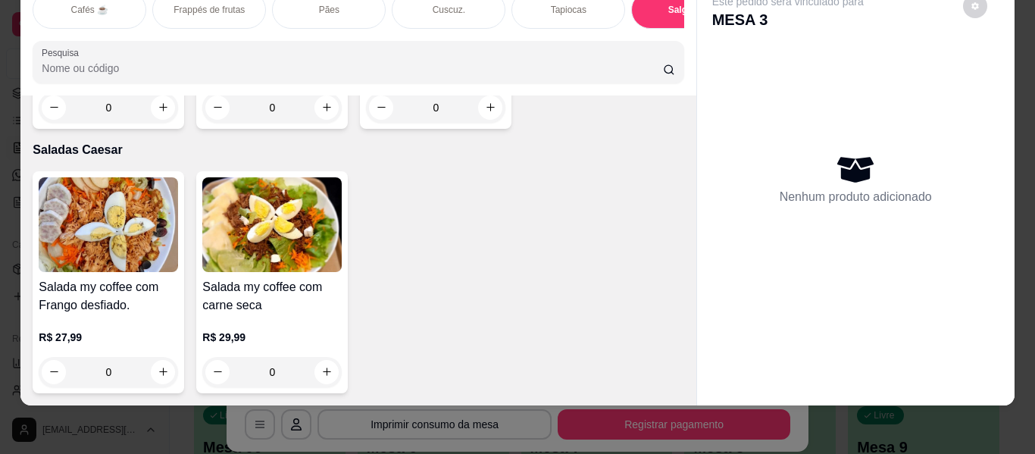
scroll to position [8861, 0]
type input "1"
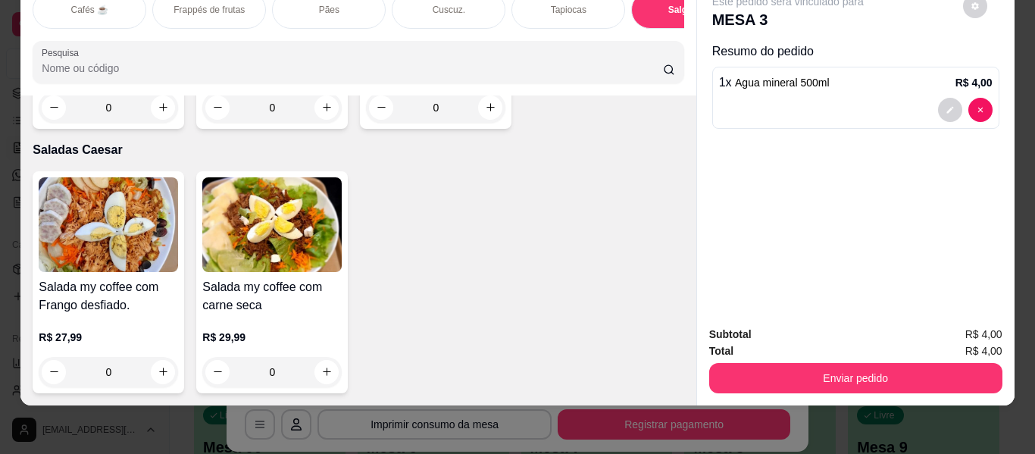
scroll to position [8862, 0]
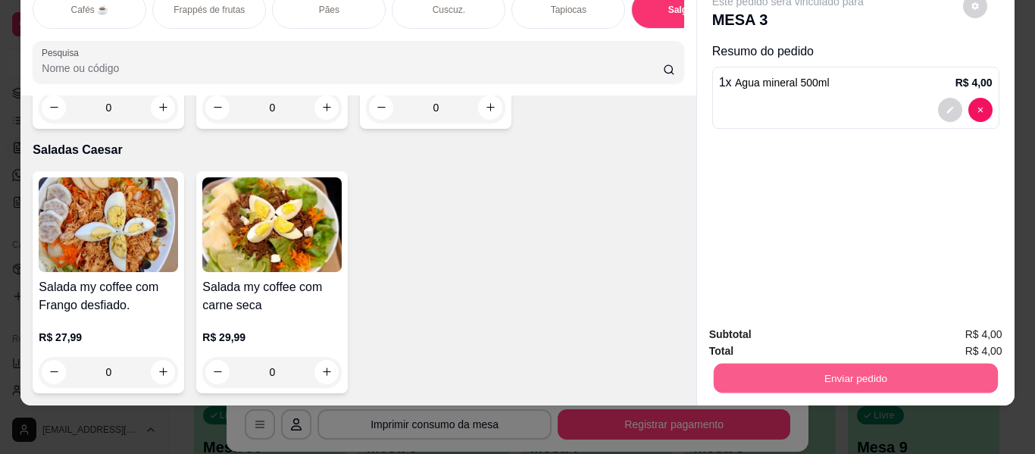
click at [723, 376] on button "Enviar pedido" at bounding box center [855, 379] width 284 height 30
click at [948, 323] on button "Enviar pedido" at bounding box center [962, 329] width 86 height 29
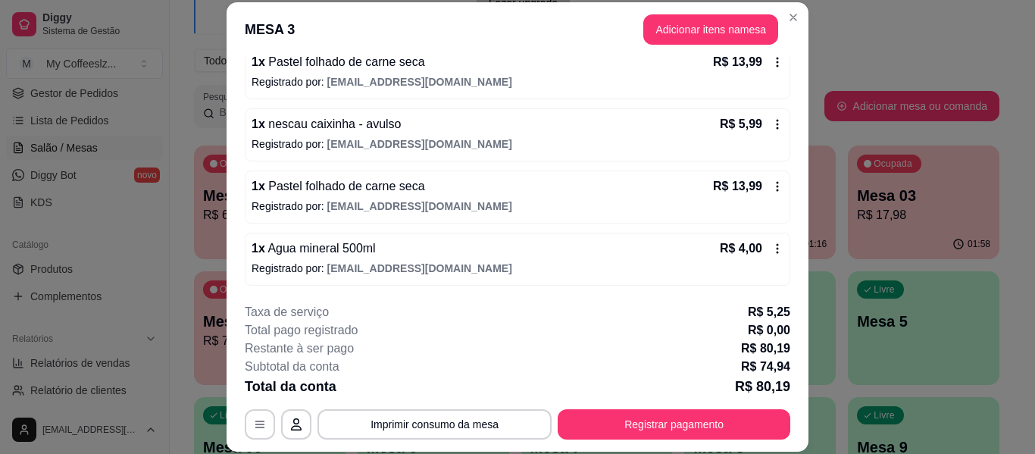
scroll to position [341, 0]
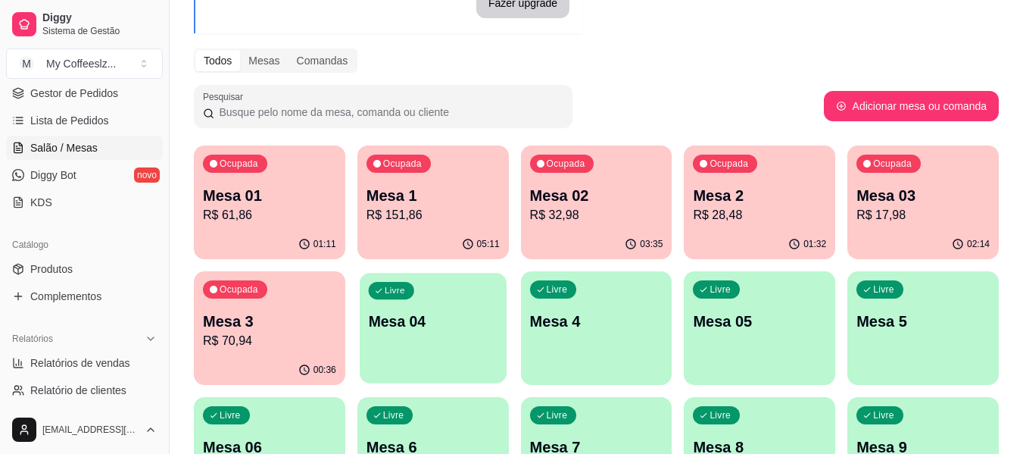
click at [448, 342] on div "Livre Mesa 04" at bounding box center [433, 319] width 147 height 92
click at [441, 342] on div "Livre Mesa 04" at bounding box center [432, 318] width 151 height 95
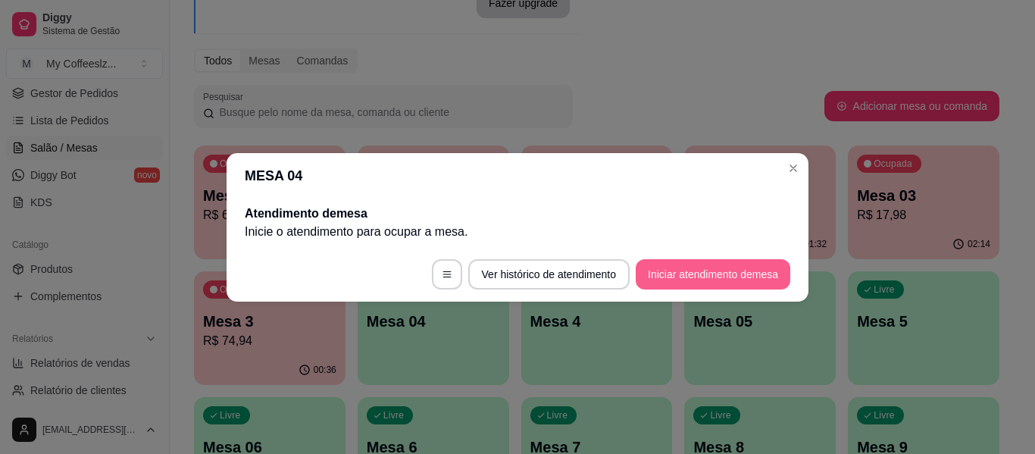
click at [724, 269] on button "Iniciar atendimento de mesa" at bounding box center [712, 274] width 155 height 30
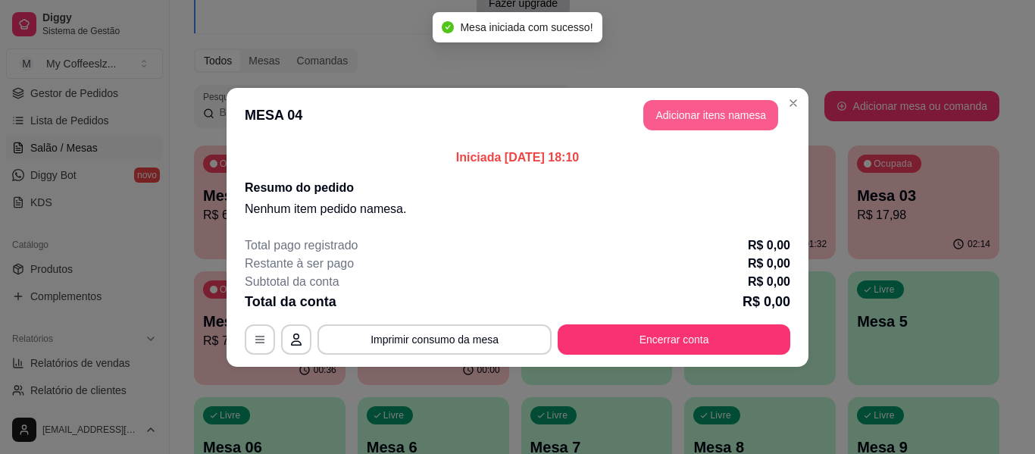
click at [701, 116] on button "Adicionar itens na mesa" at bounding box center [710, 115] width 135 height 30
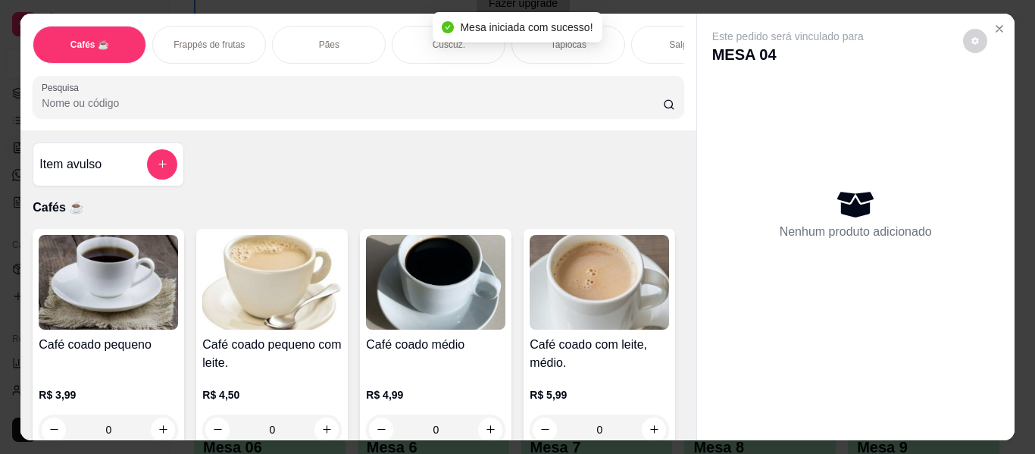
click at [654, 29] on div "Salgados" at bounding box center [688, 45] width 114 height 38
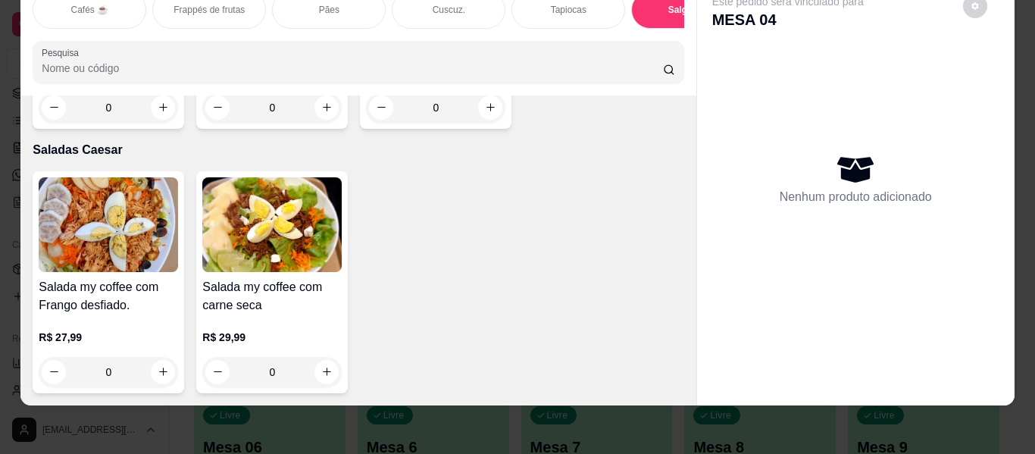
scroll to position [0, 0]
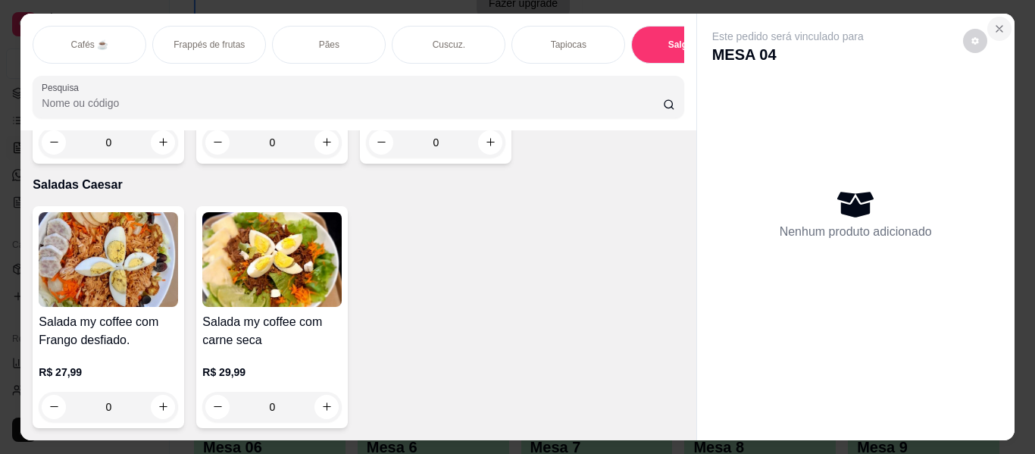
click at [993, 23] on icon "Close" at bounding box center [999, 29] width 12 height 12
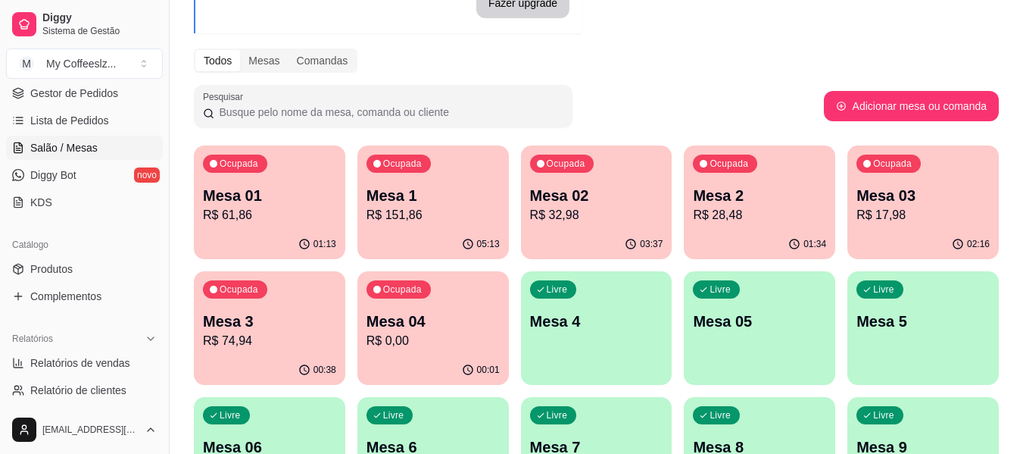
click at [285, 324] on p "Mesa 3" at bounding box center [269, 321] width 133 height 21
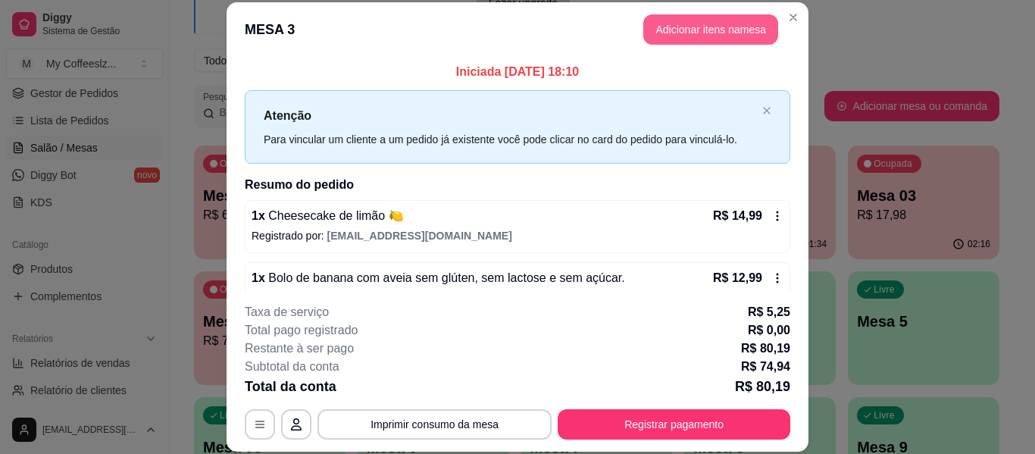
click at [714, 30] on button "Adicionar itens na mesa" at bounding box center [710, 29] width 135 height 30
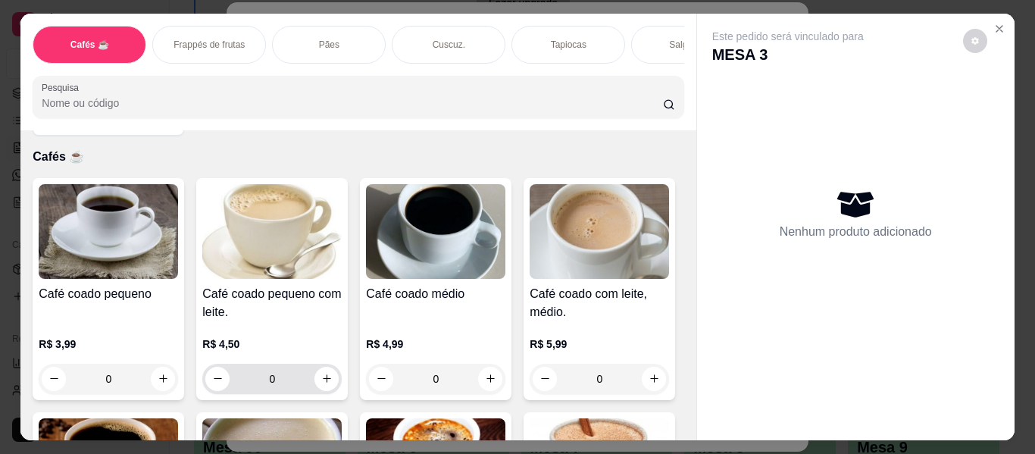
scroll to position [76, 0]
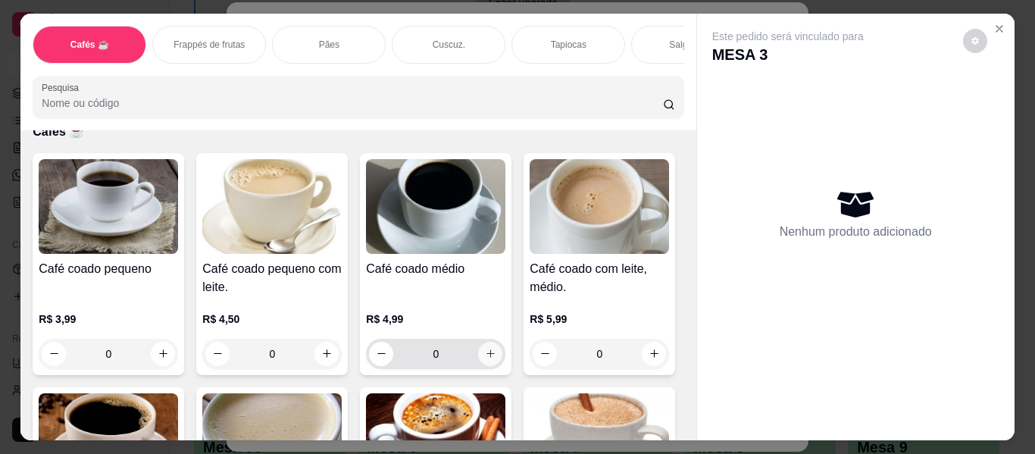
click at [485, 349] on icon "increase-product-quantity" at bounding box center [490, 353] width 11 height 11
type input "1"
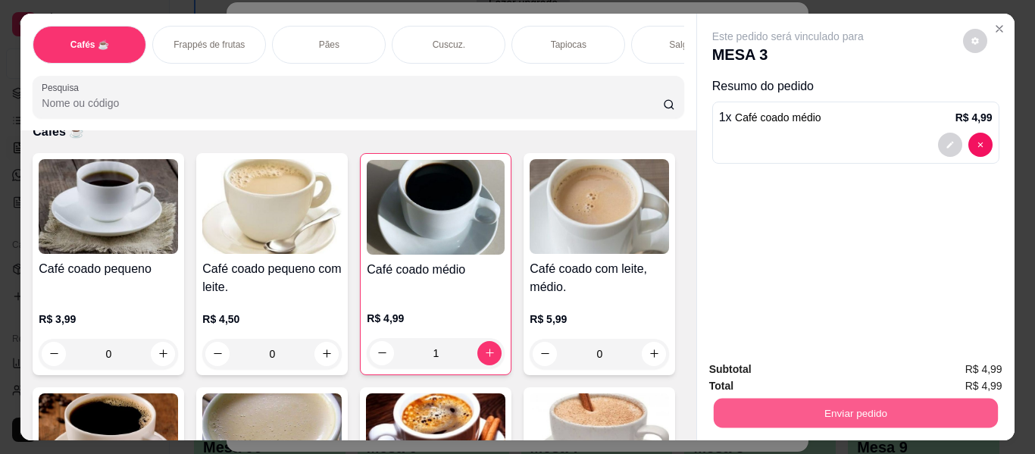
click at [766, 409] on button "Enviar pedido" at bounding box center [855, 413] width 284 height 30
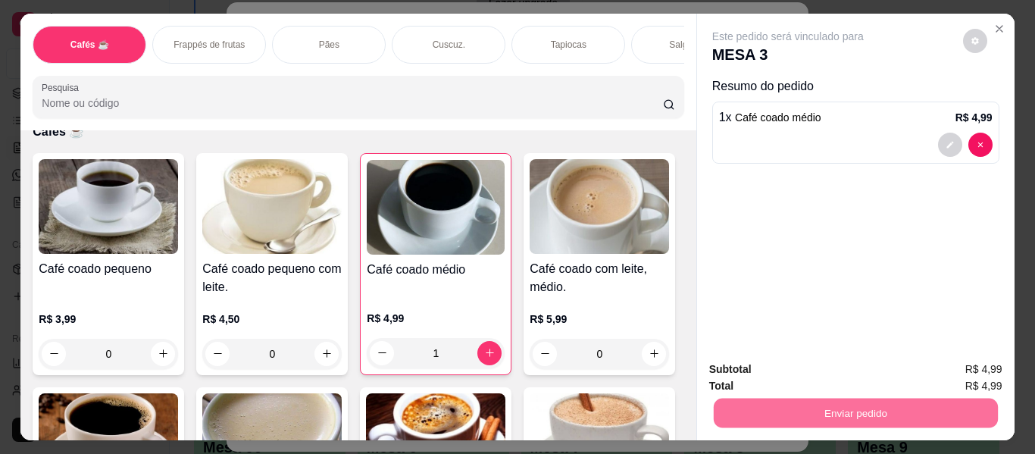
click at [1001, 362] on button "Enviar pedido" at bounding box center [962, 369] width 86 height 29
